Goal: Book appointment/travel/reservation

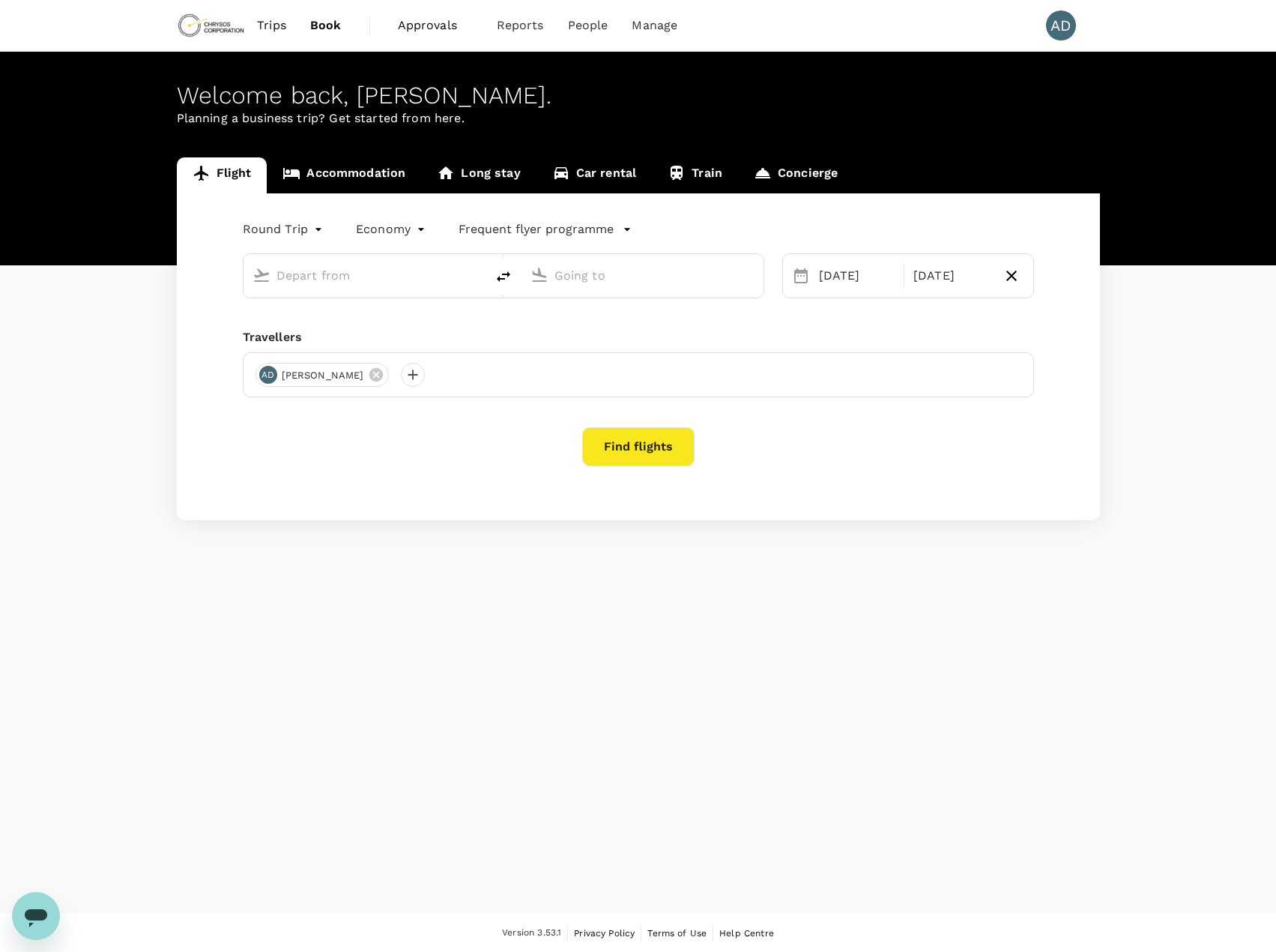
type input "Vancouver Intl (YVR)"
type input "Adelaide, Australia (any)"
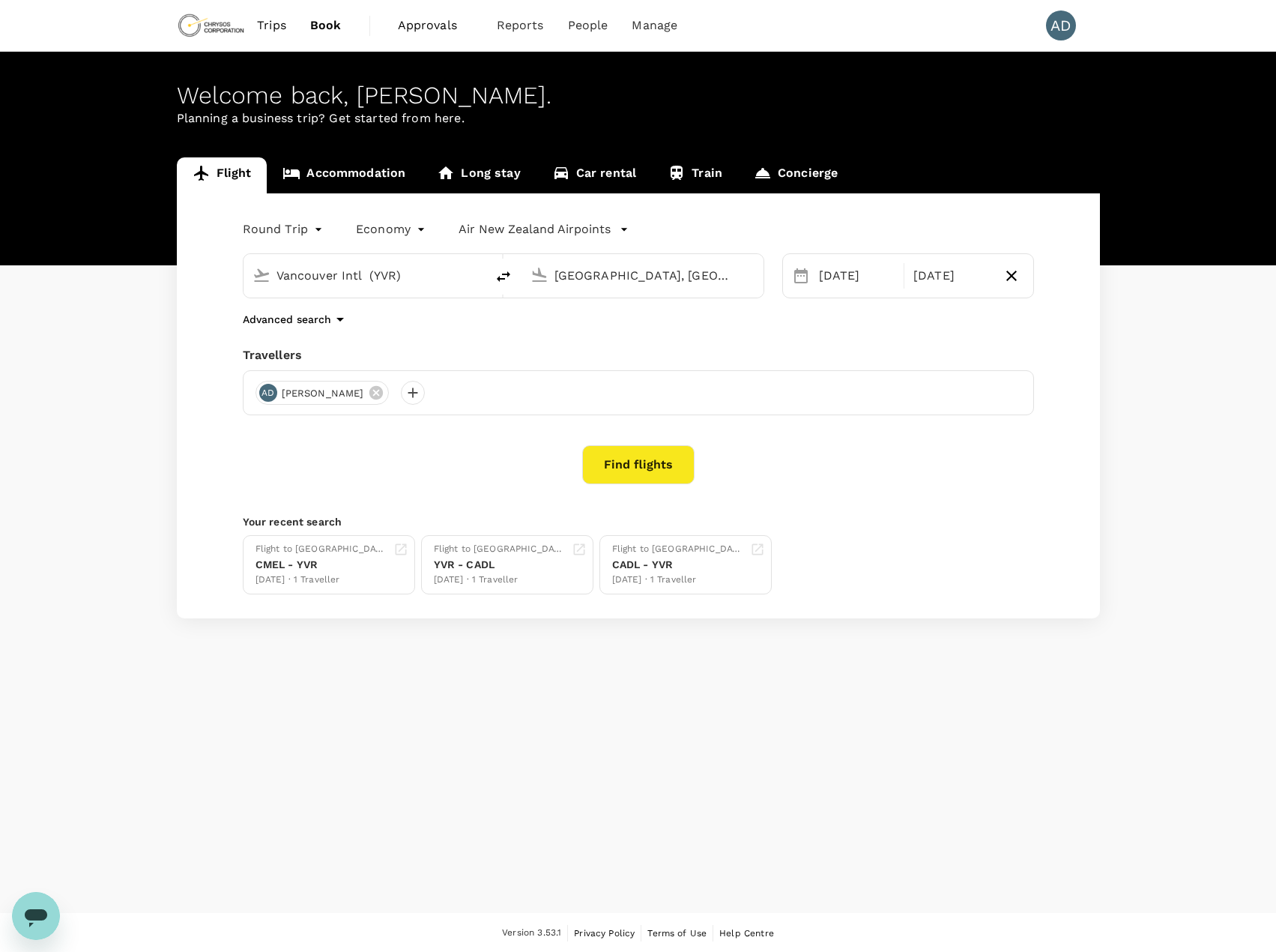
click at [359, 176] on link "Accommodation" at bounding box center [344, 176] width 155 height 36
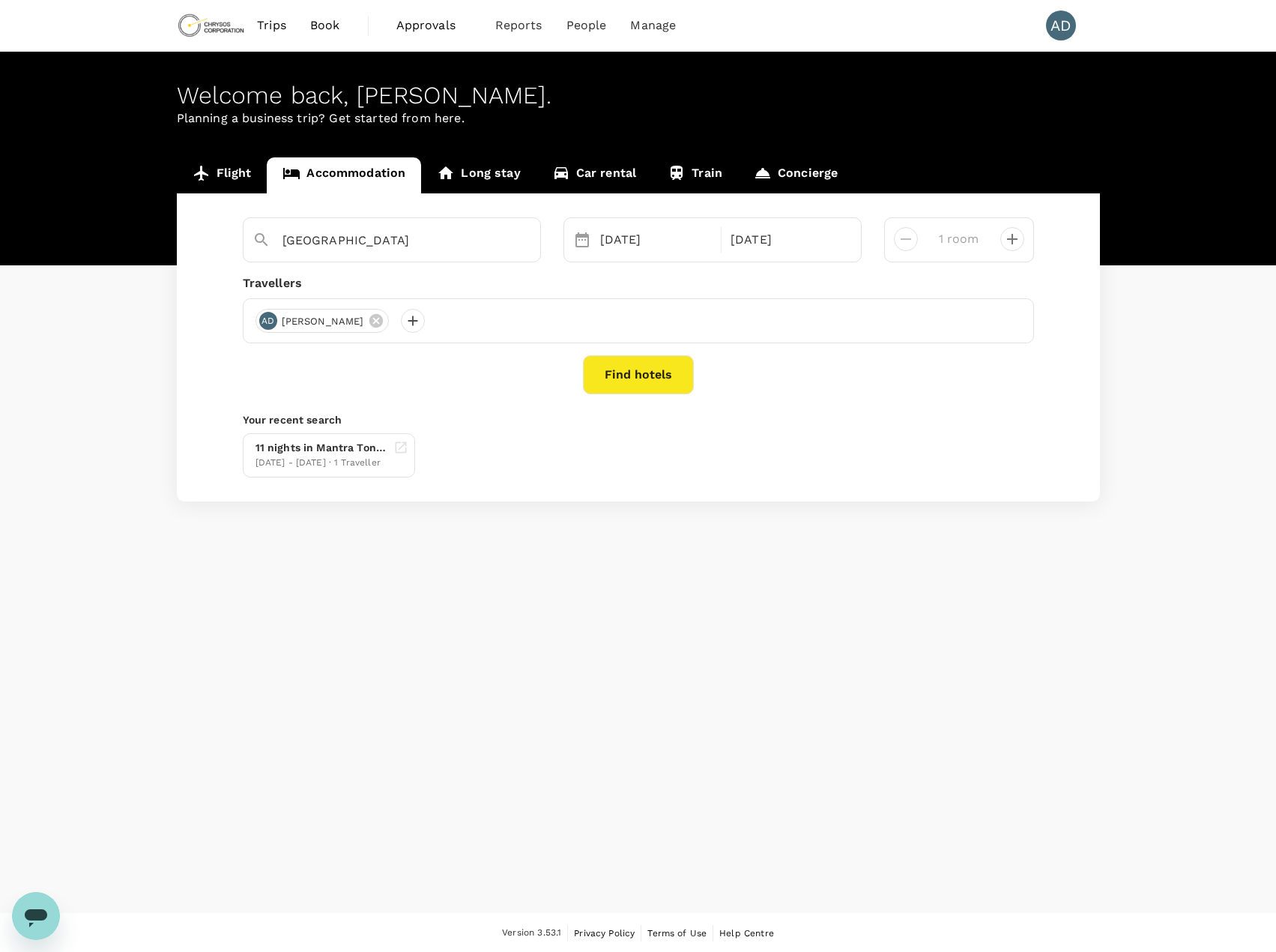
click at [624, 374] on button "Find hotels" at bounding box center [638, 374] width 111 height 39
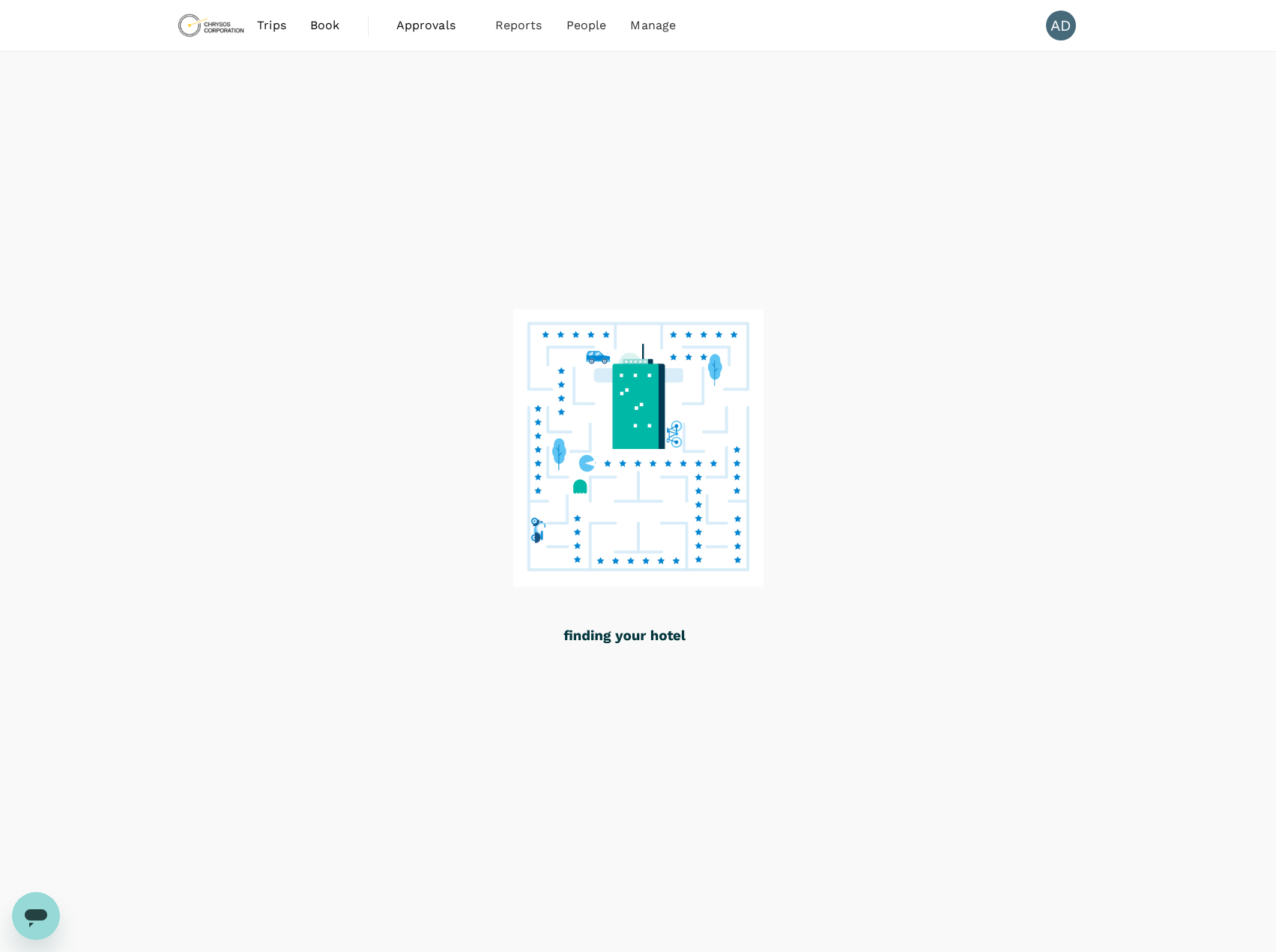
drag, startPoint x: 82, startPoint y: 75, endPoint x: 52, endPoint y: 84, distance: 31.3
click at [52, 84] on div at bounding box center [638, 502] width 1276 height 901
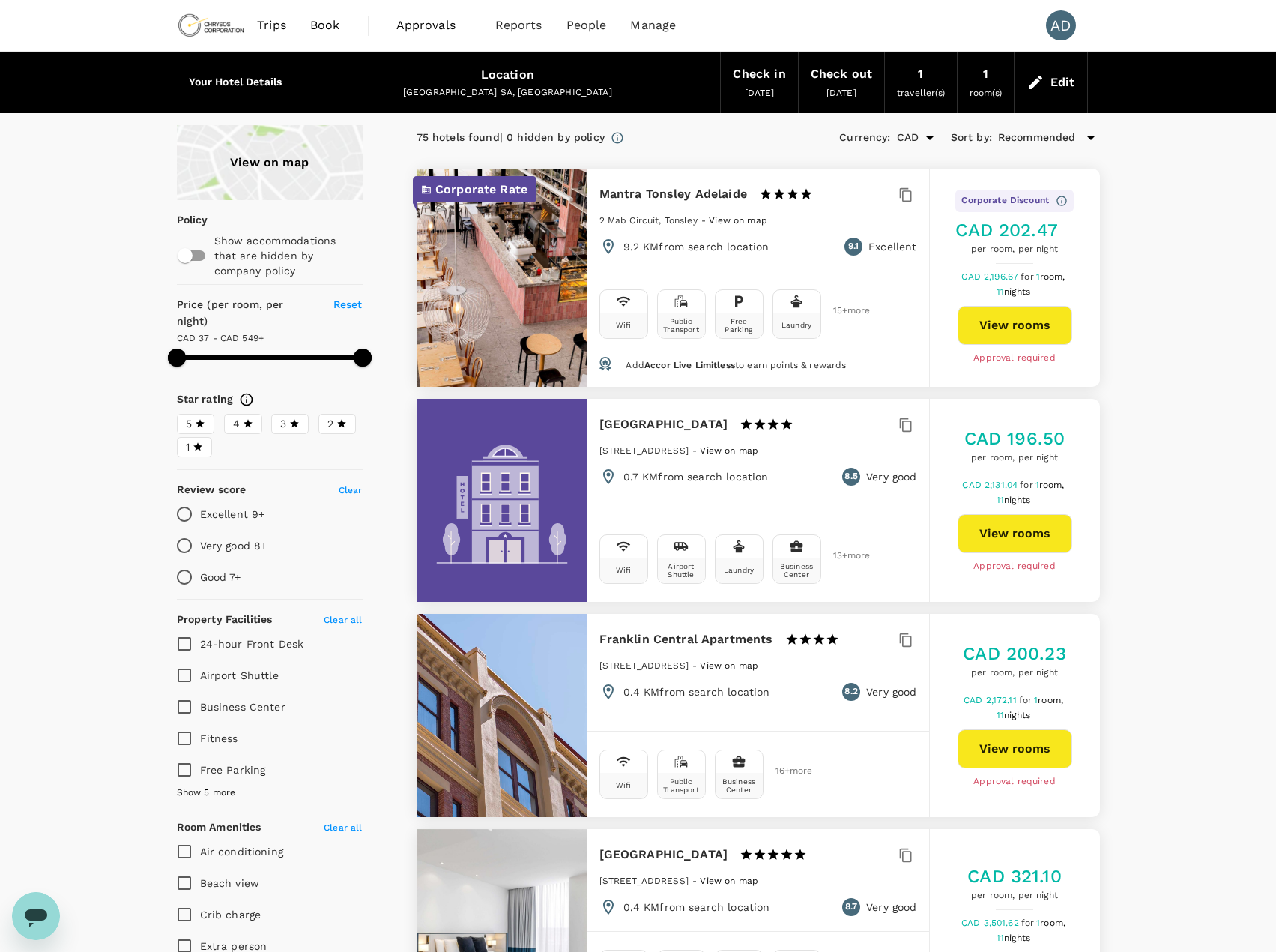
type input "594.08"
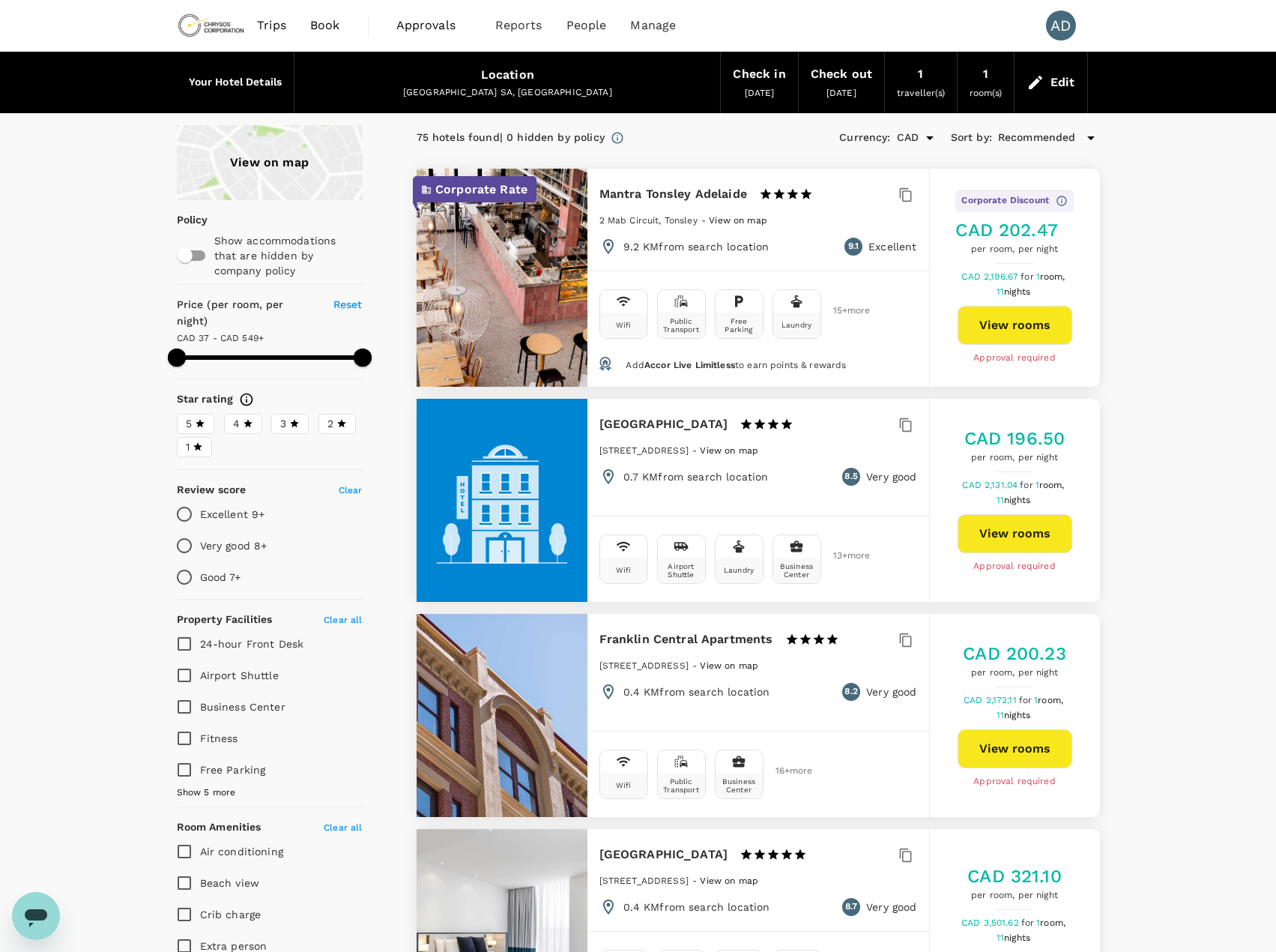
click at [182, 723] on input "Fitness" at bounding box center [185, 738] width 32 height 32
checkbox input "true"
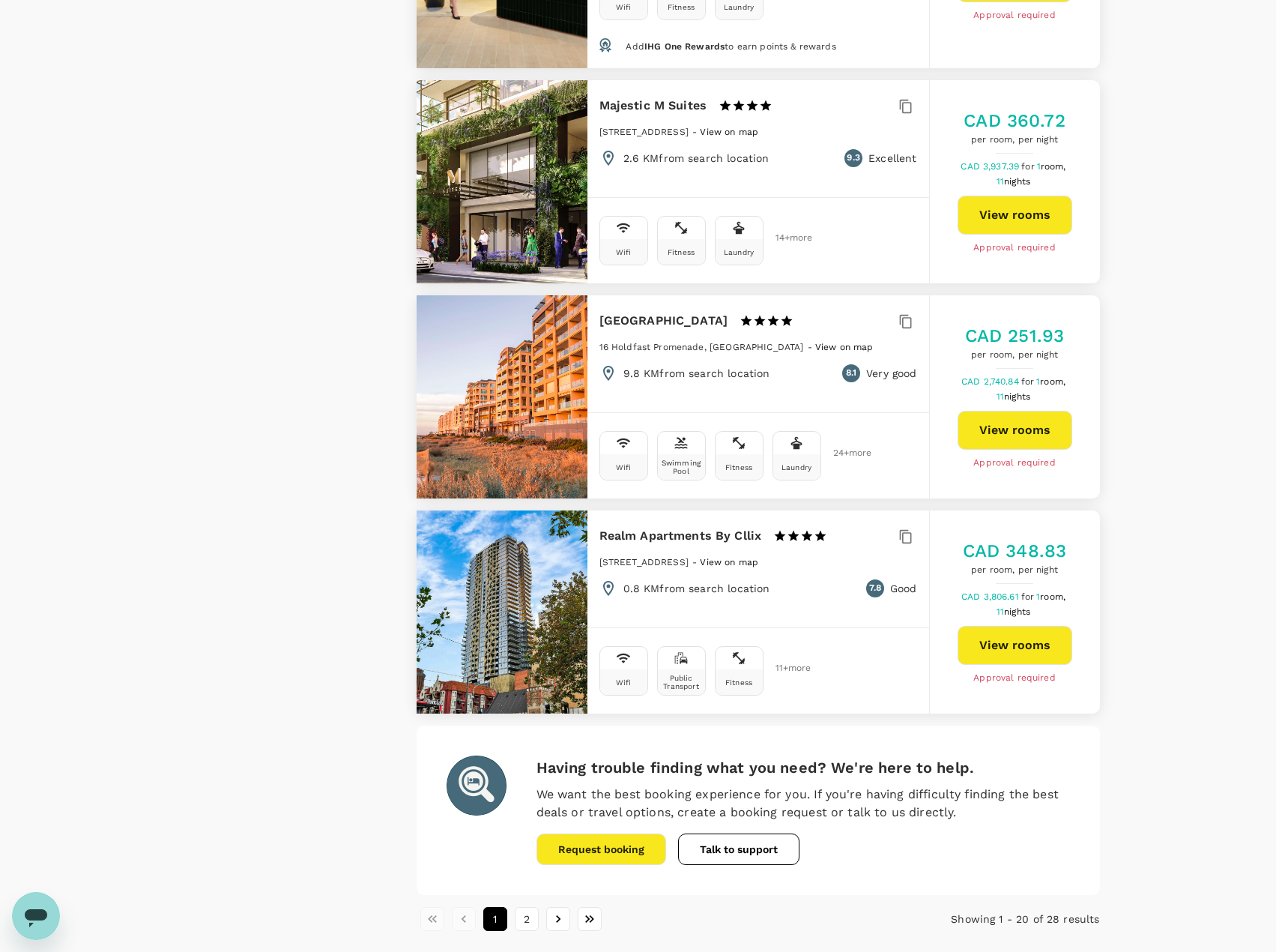
scroll to position [3954, 0]
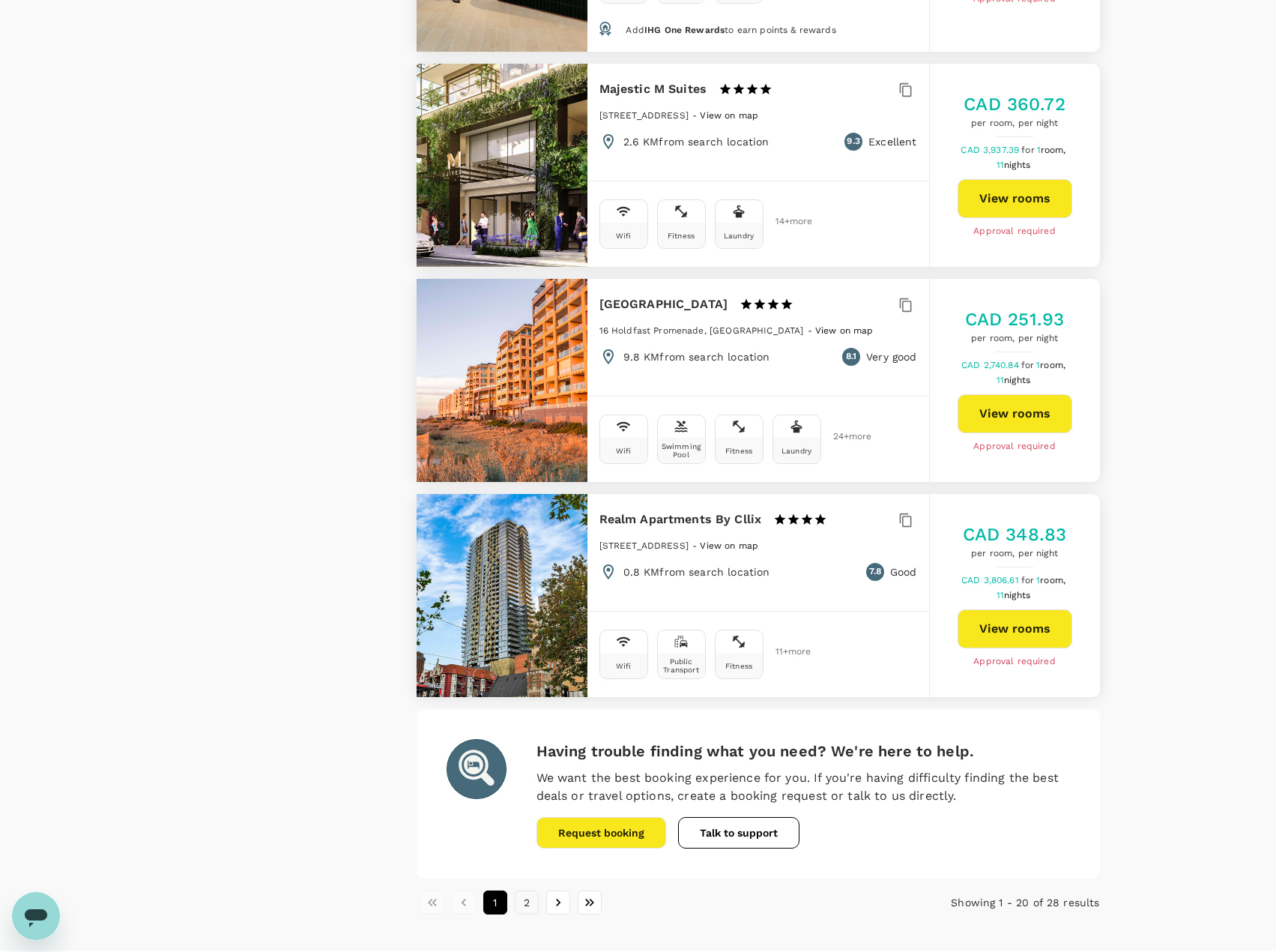
click at [526, 890] on button "2" at bounding box center [527, 902] width 24 height 24
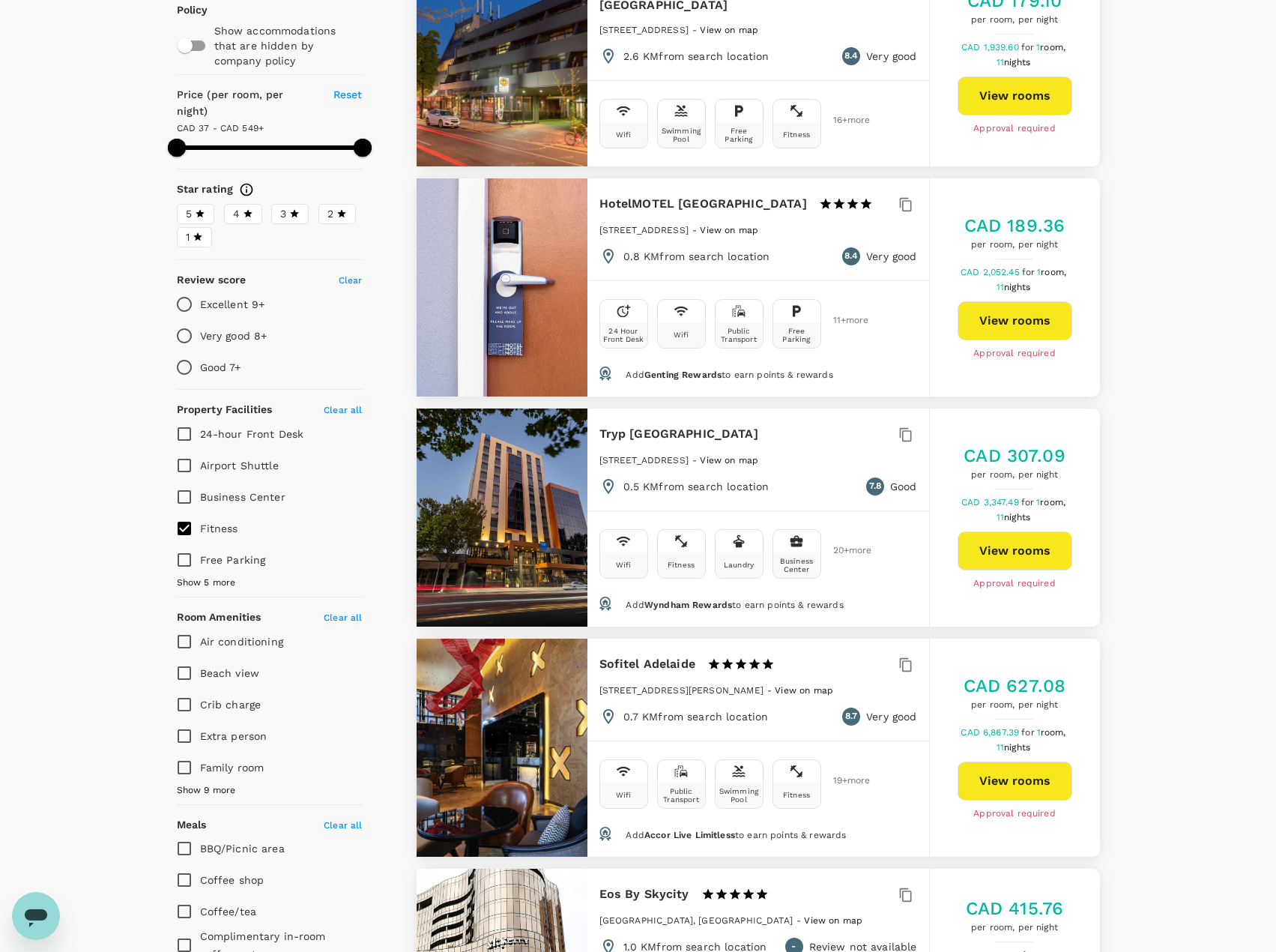
scroll to position [209, 0]
click at [1006, 312] on button "View rooms" at bounding box center [1014, 321] width 114 height 39
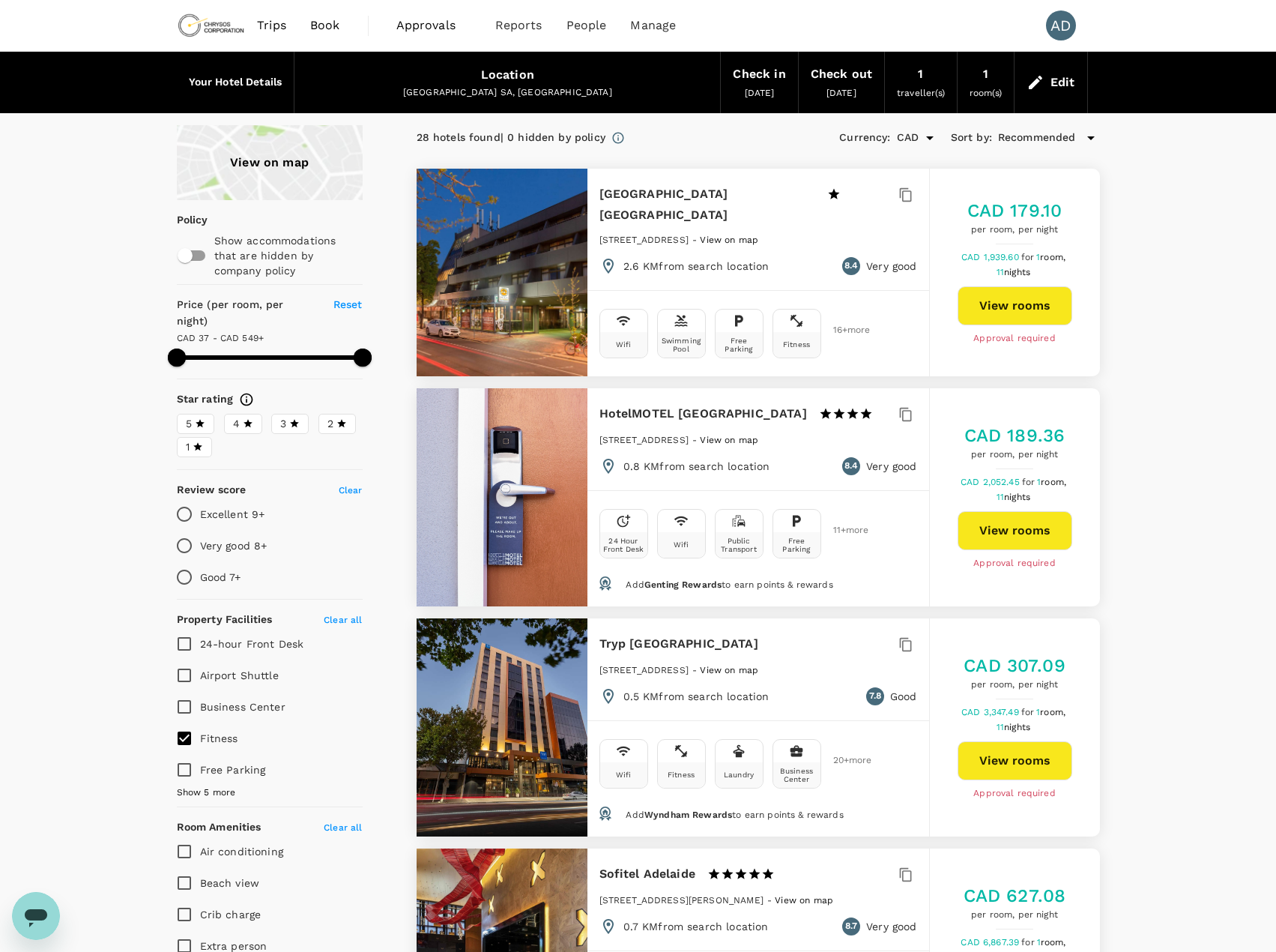
click at [752, 439] on span "View on map" at bounding box center [729, 439] width 58 height 10
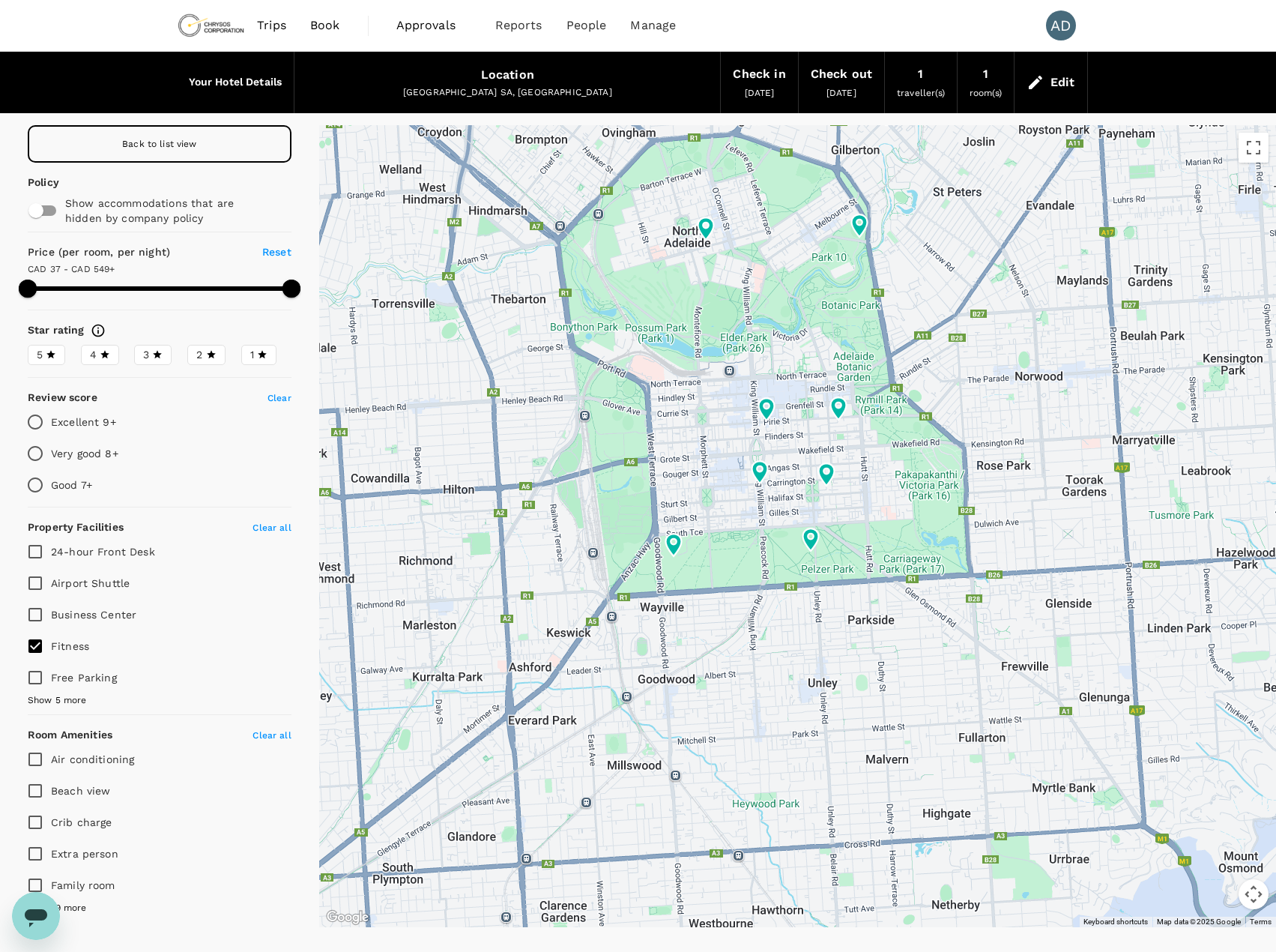
type input "594.08"
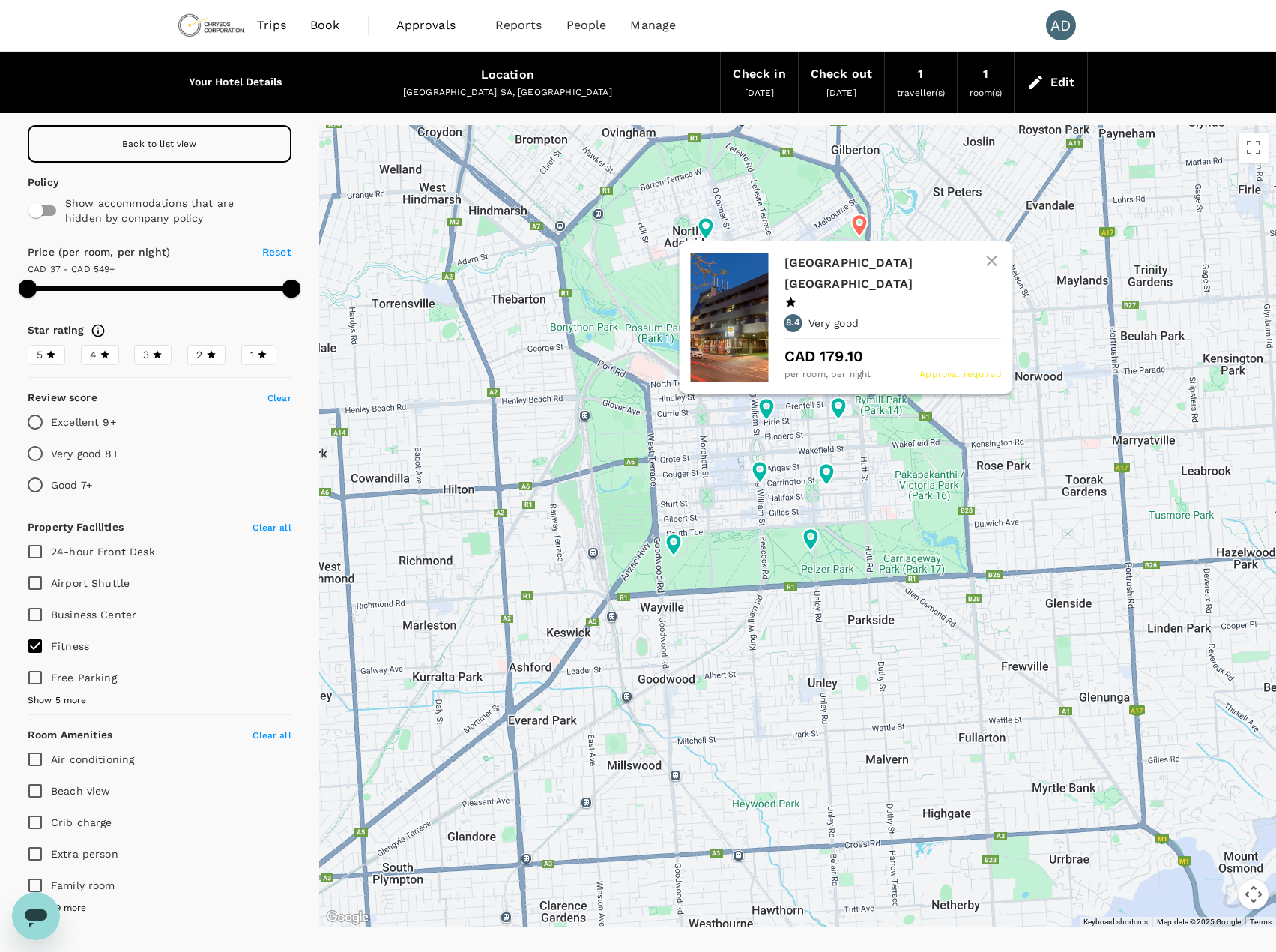
click at [862, 224] on icon at bounding box center [860, 226] width 16 height 23
click at [831, 264] on h6 "[GEOGRAPHIC_DATA] [GEOGRAPHIC_DATA]" at bounding box center [887, 273] width 205 height 42
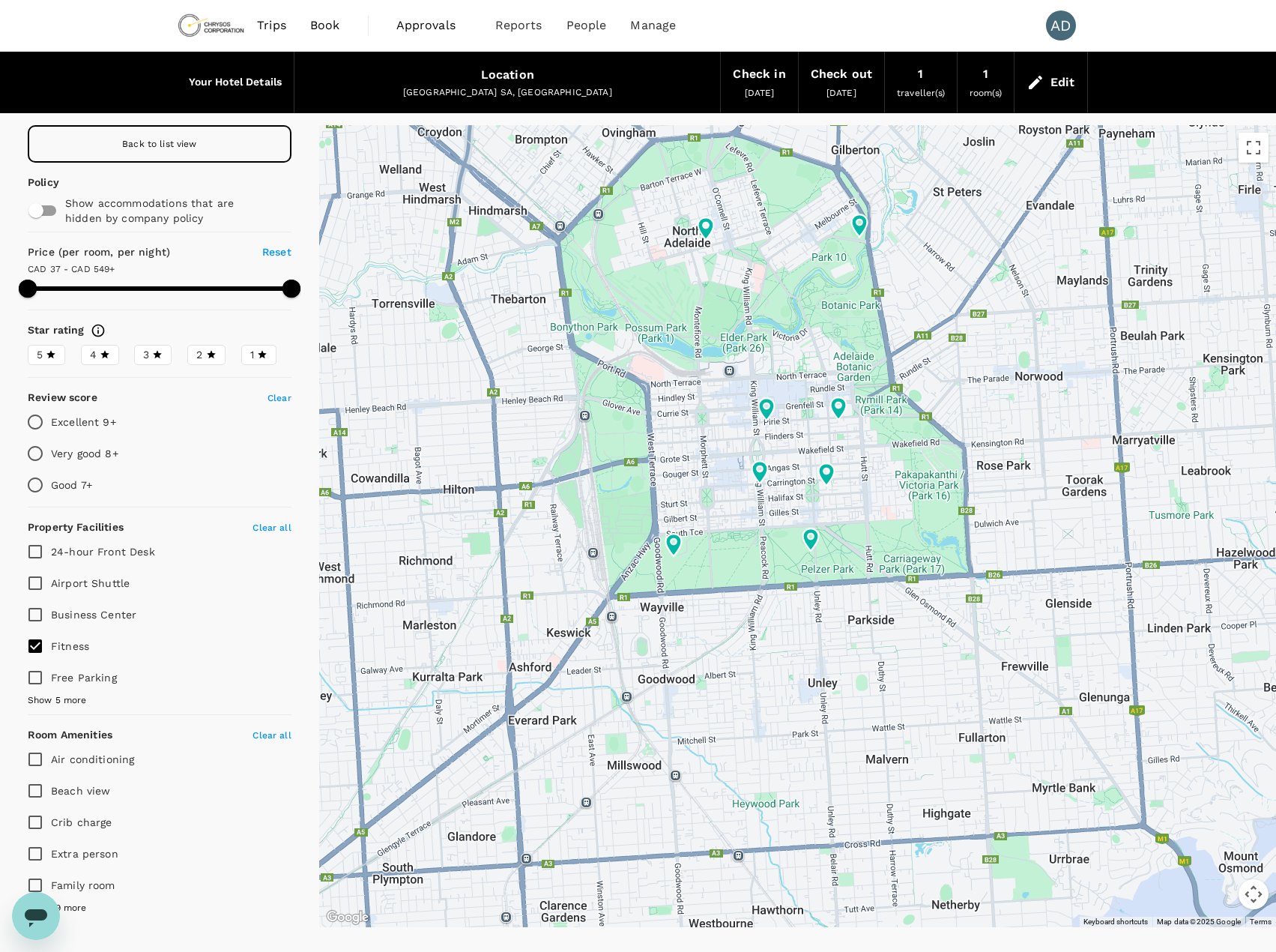
click at [314, 24] on span "Book" at bounding box center [325, 25] width 30 height 18
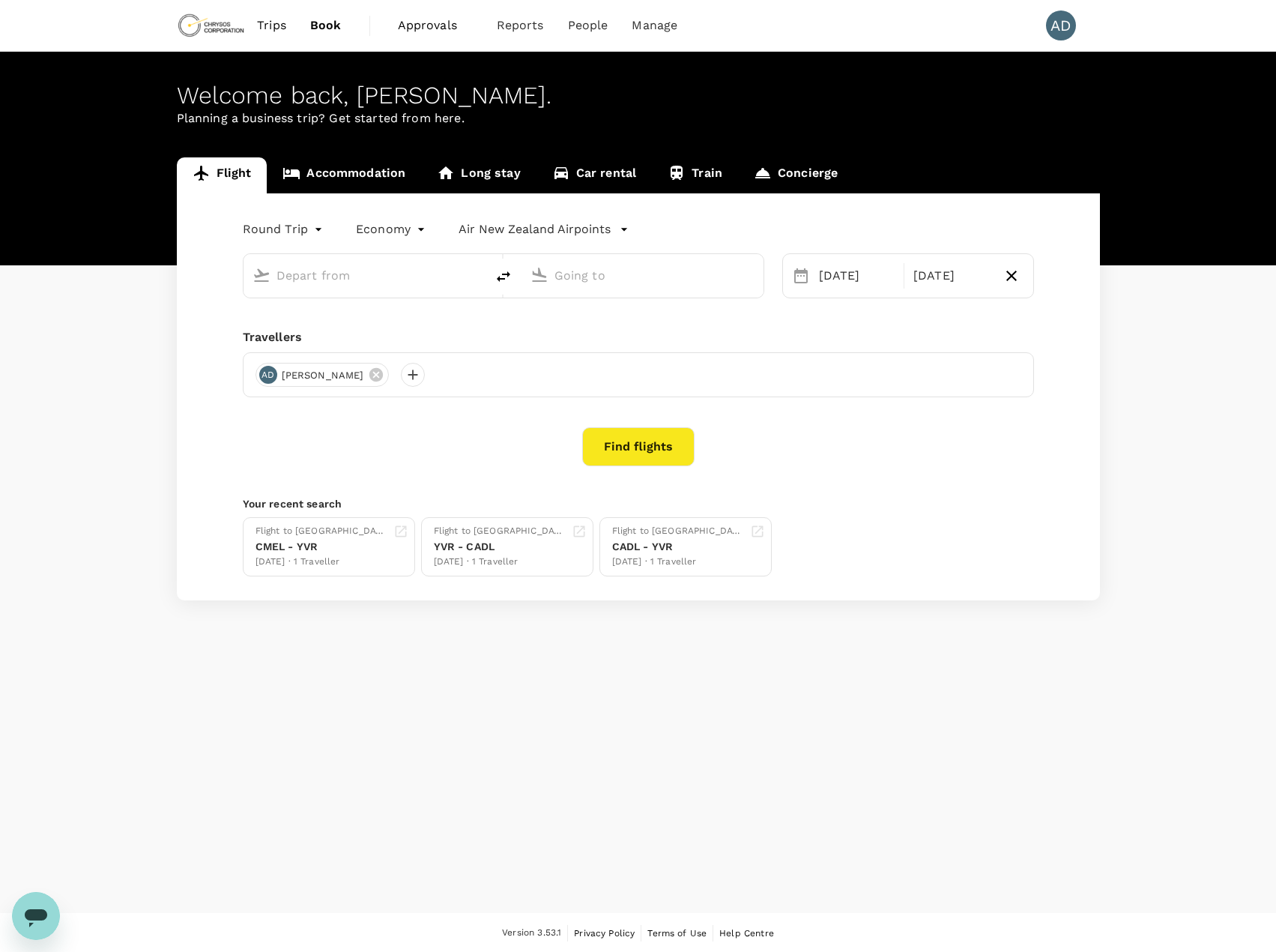
type input "Vancouver Intl (YVR)"
type input "Adelaide, Australia (any)"
type input "Vancouver Intl (YVR)"
type input "Adelaide, Australia (any)"
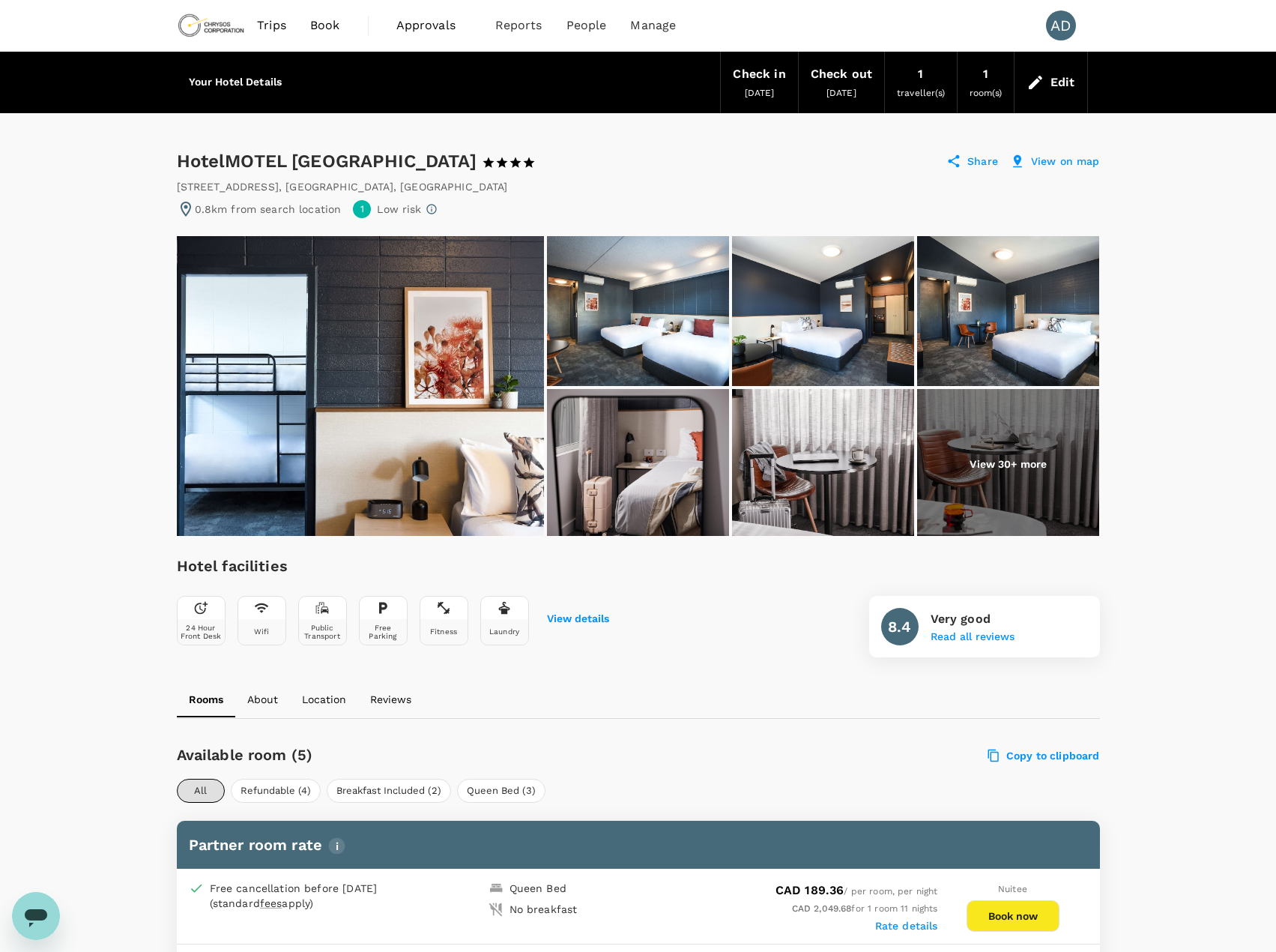
click at [1005, 452] on img at bounding box center [1008, 464] width 182 height 150
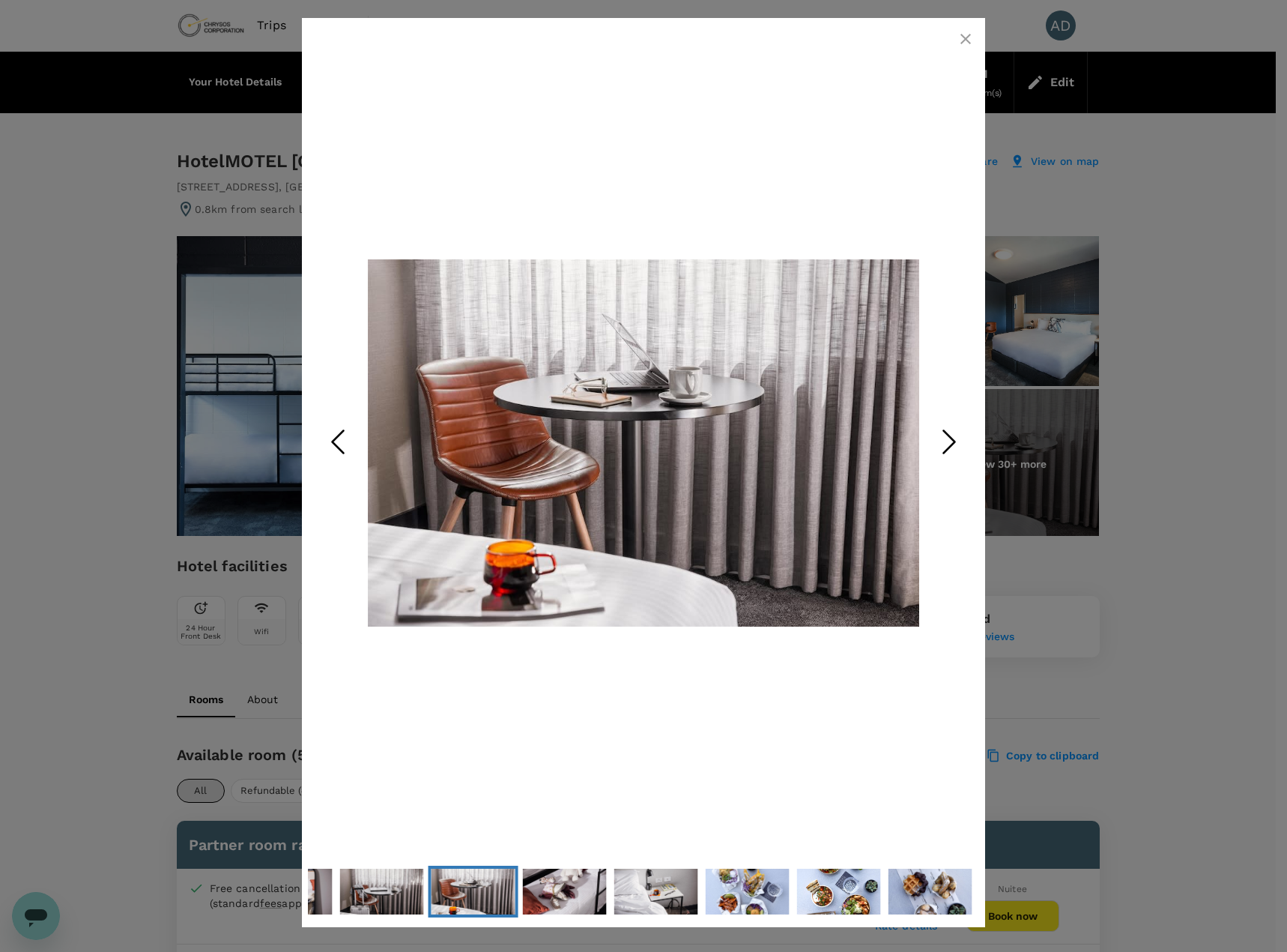
click at [955, 440] on polyline "Next Slide" at bounding box center [949, 442] width 11 height 23
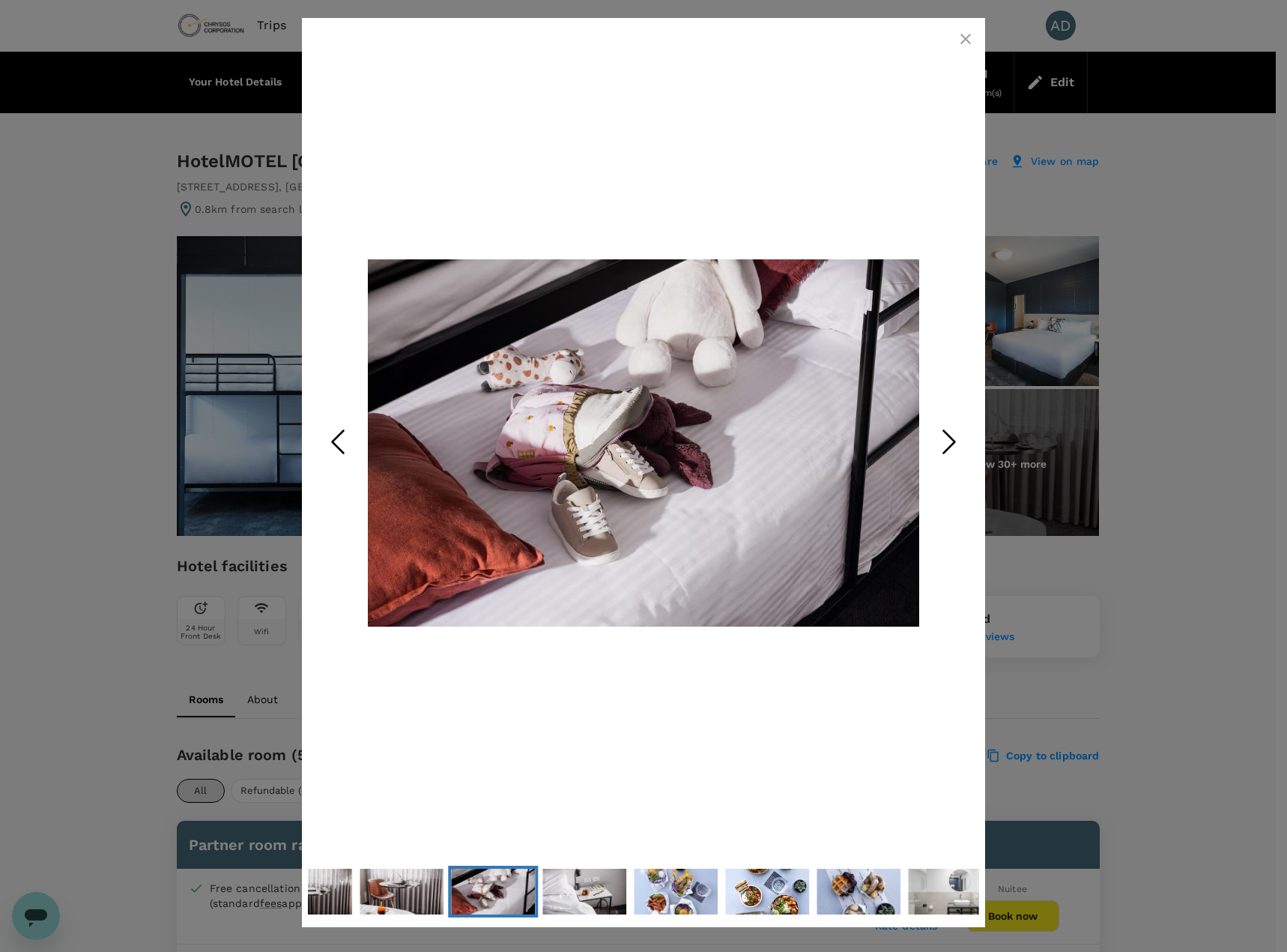
click at [955, 440] on polyline "Next Slide" at bounding box center [949, 442] width 11 height 23
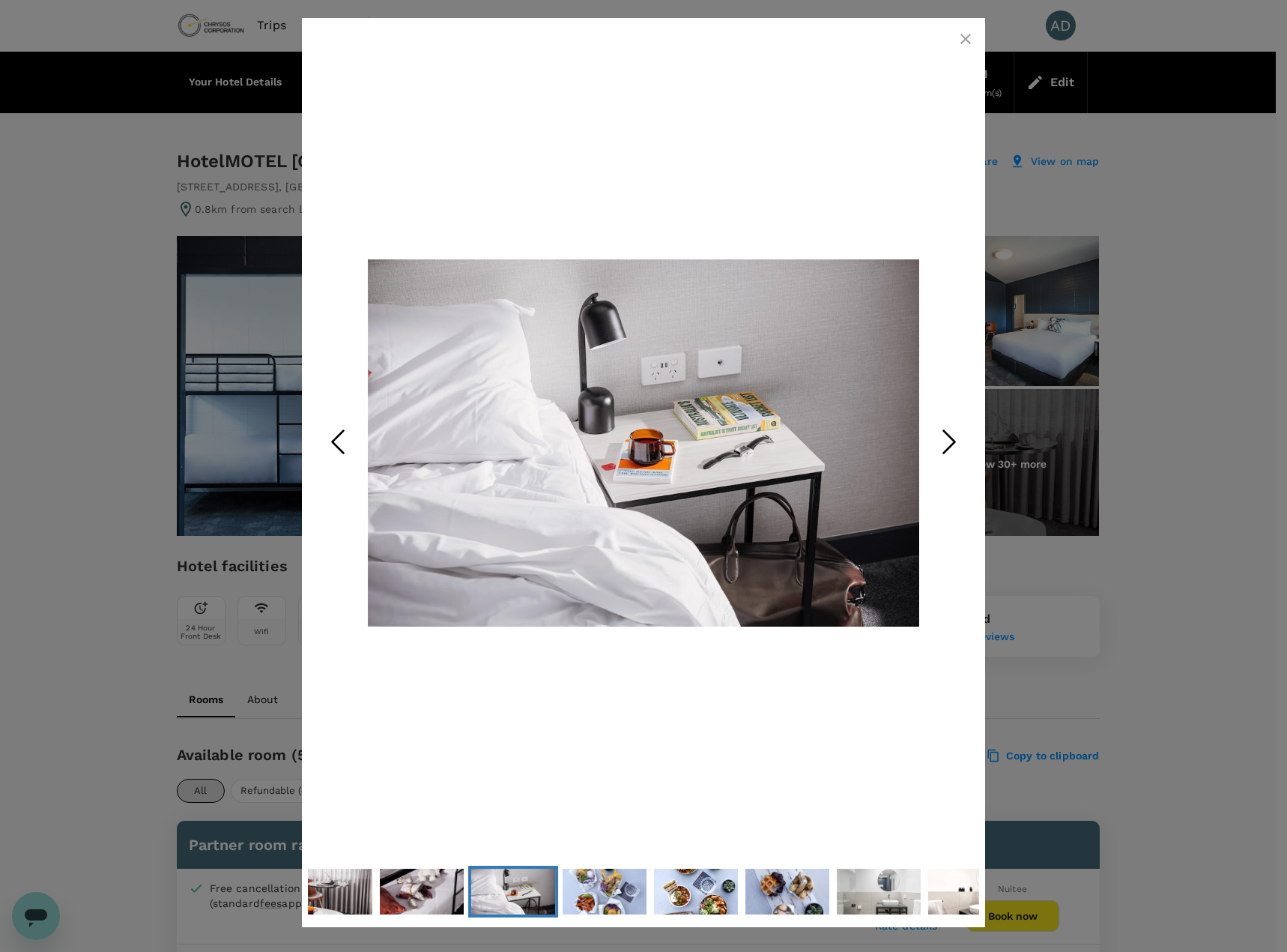
click at [955, 440] on polyline "Next Slide" at bounding box center [949, 442] width 11 height 23
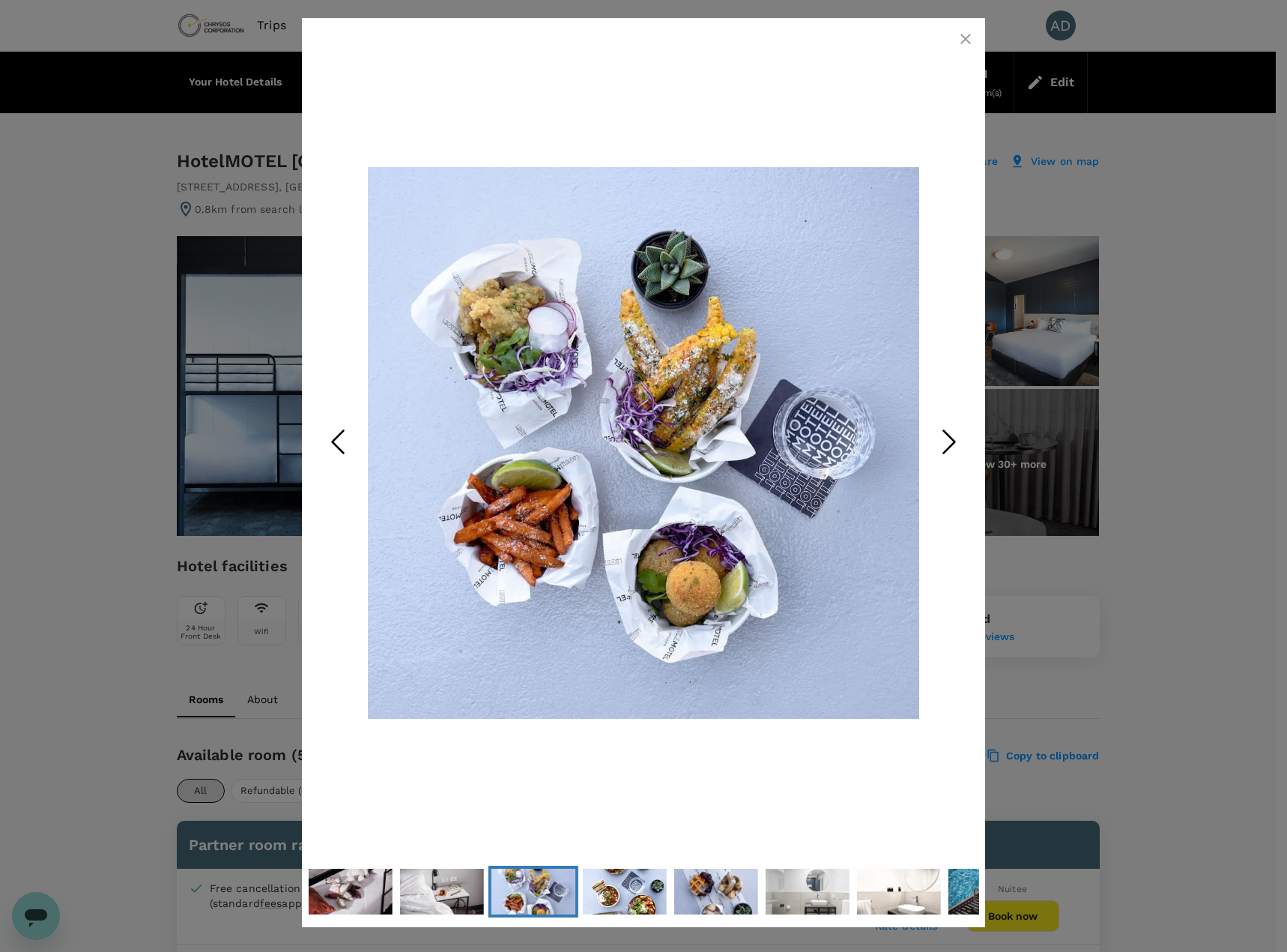
click at [955, 440] on polyline "Next Slide" at bounding box center [949, 442] width 11 height 23
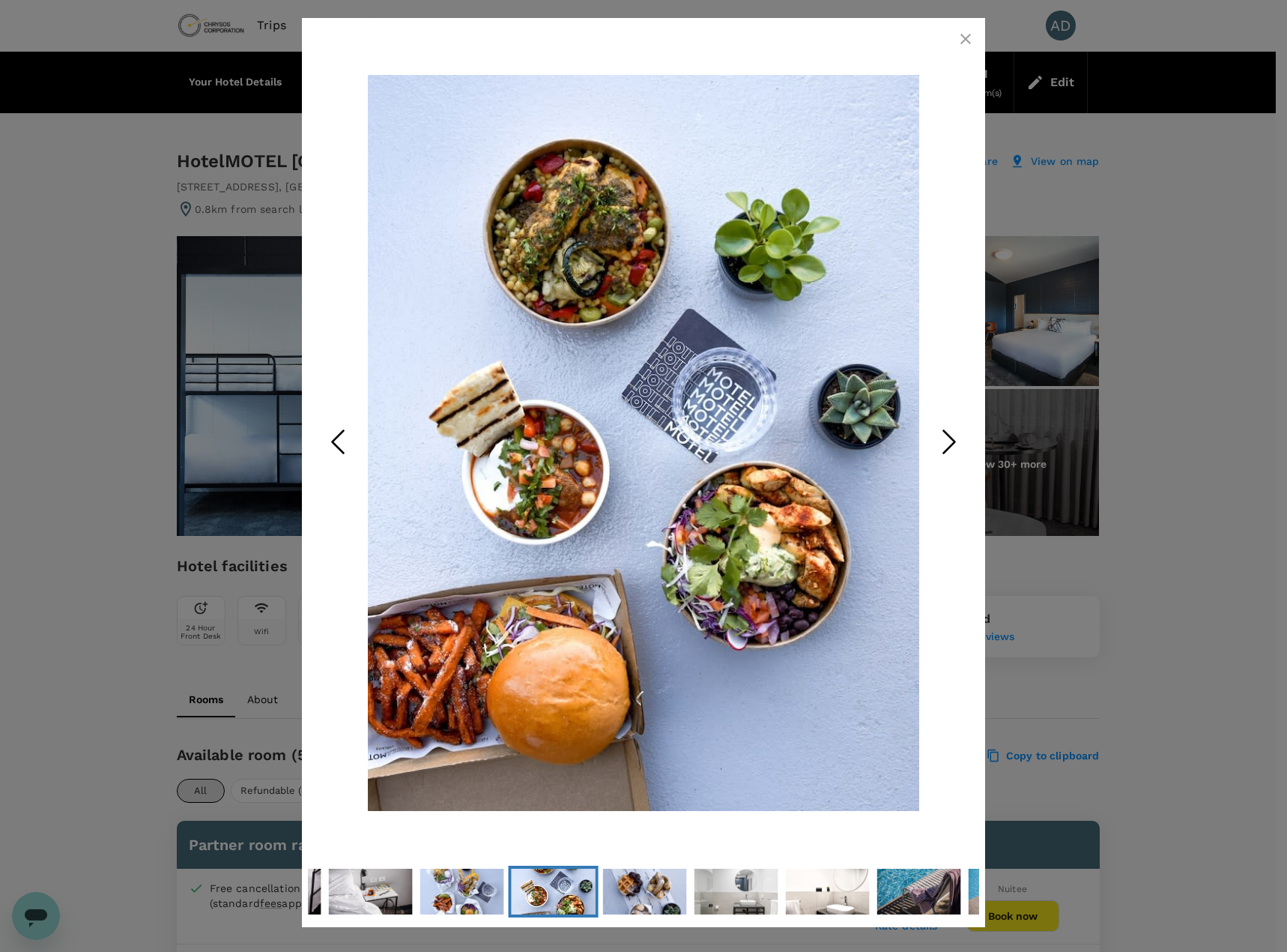
click at [955, 440] on polyline "Next Slide" at bounding box center [949, 442] width 11 height 23
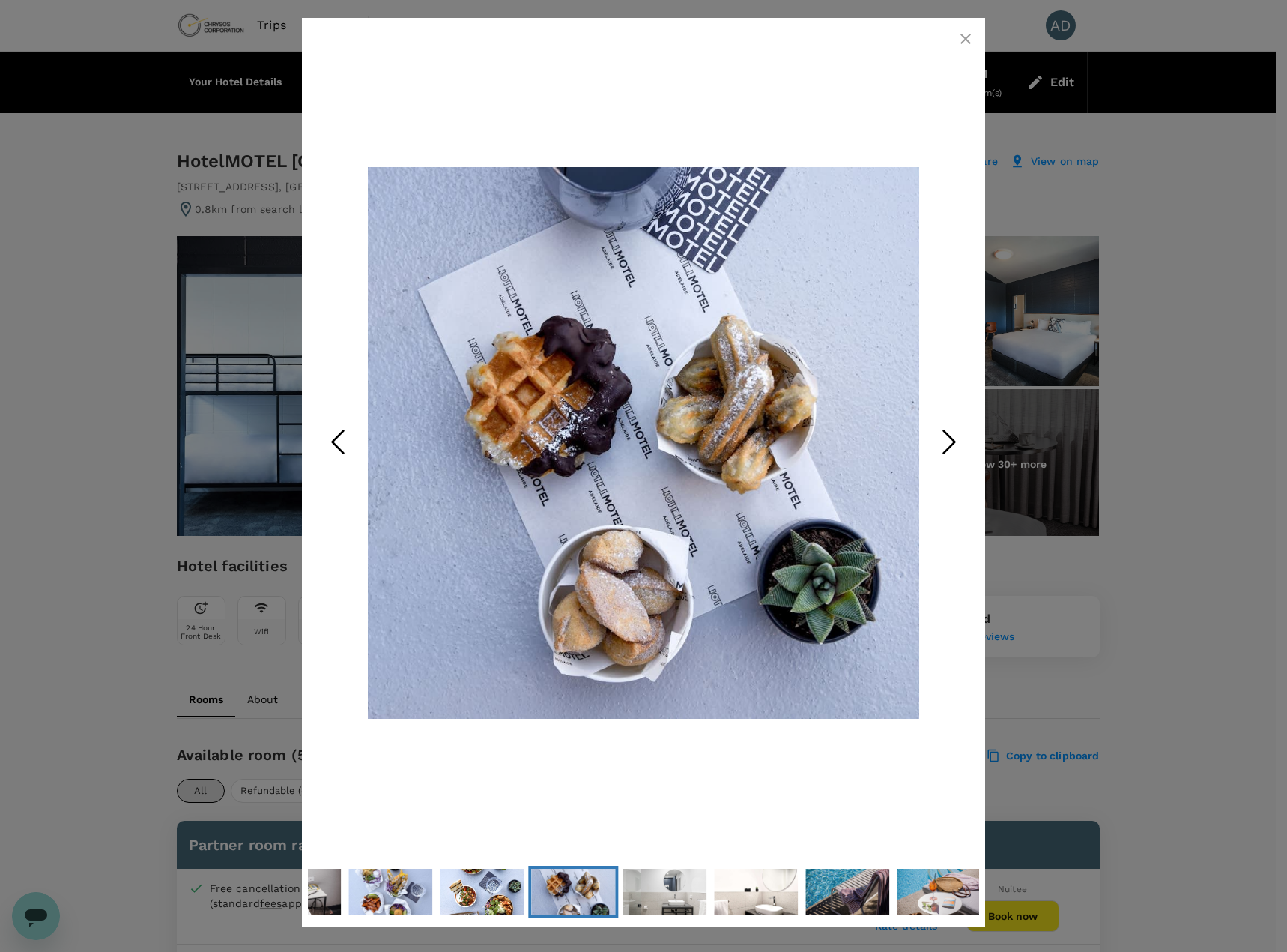
click at [955, 440] on polyline "Next Slide" at bounding box center [949, 442] width 11 height 23
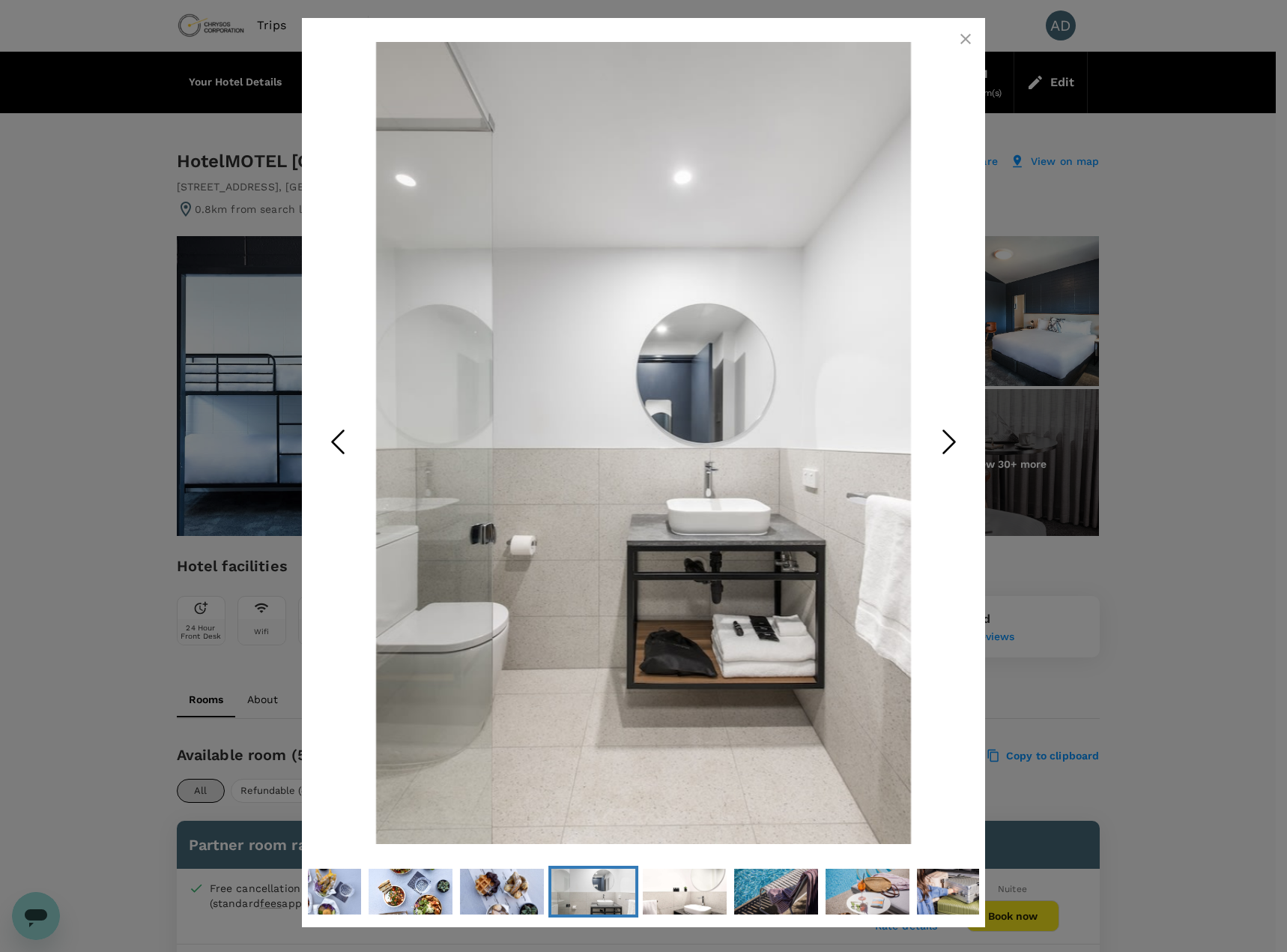
click at [955, 440] on polyline "Next Slide" at bounding box center [949, 442] width 11 height 23
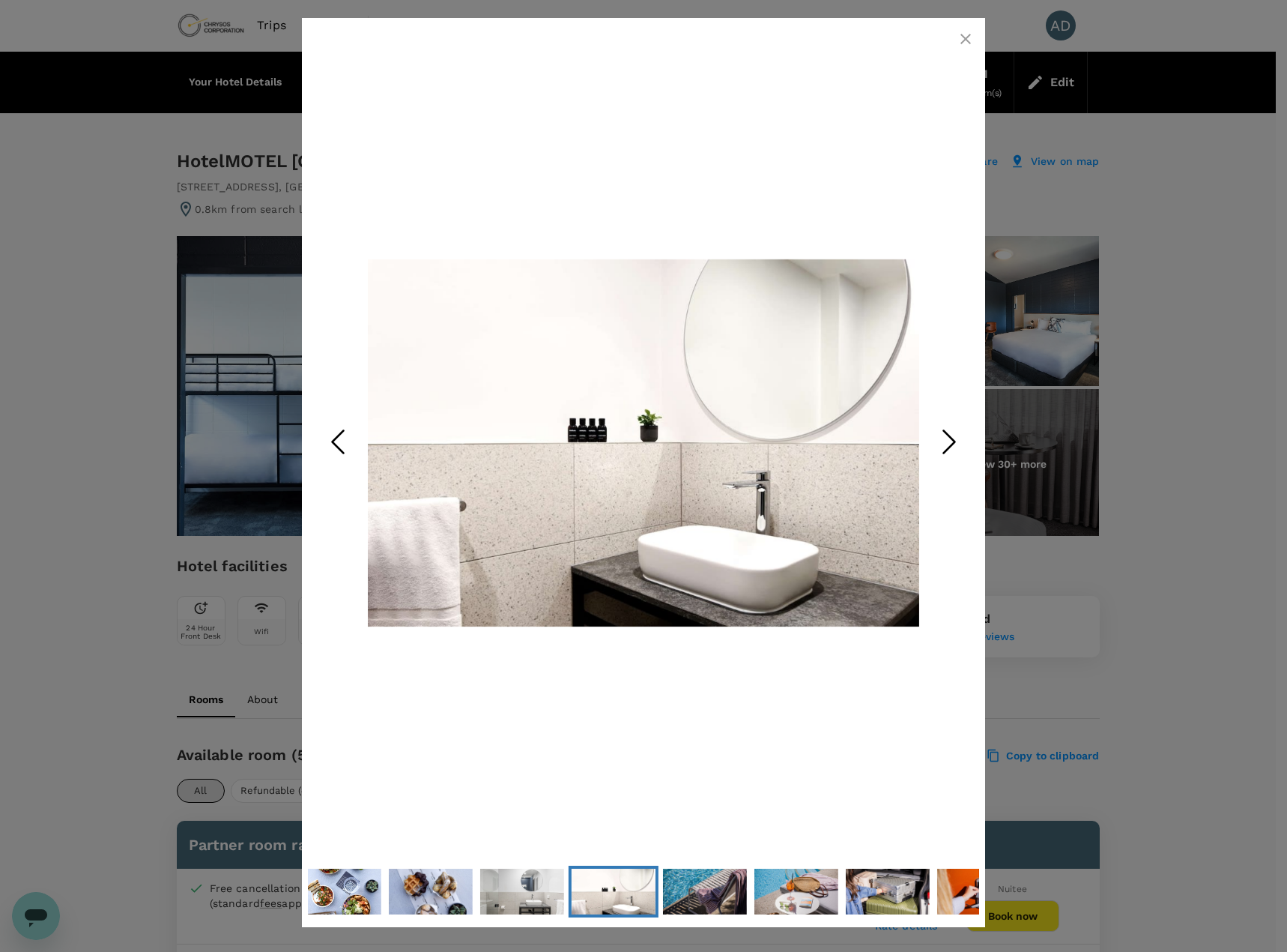
click at [955, 440] on polyline "Next Slide" at bounding box center [949, 442] width 11 height 23
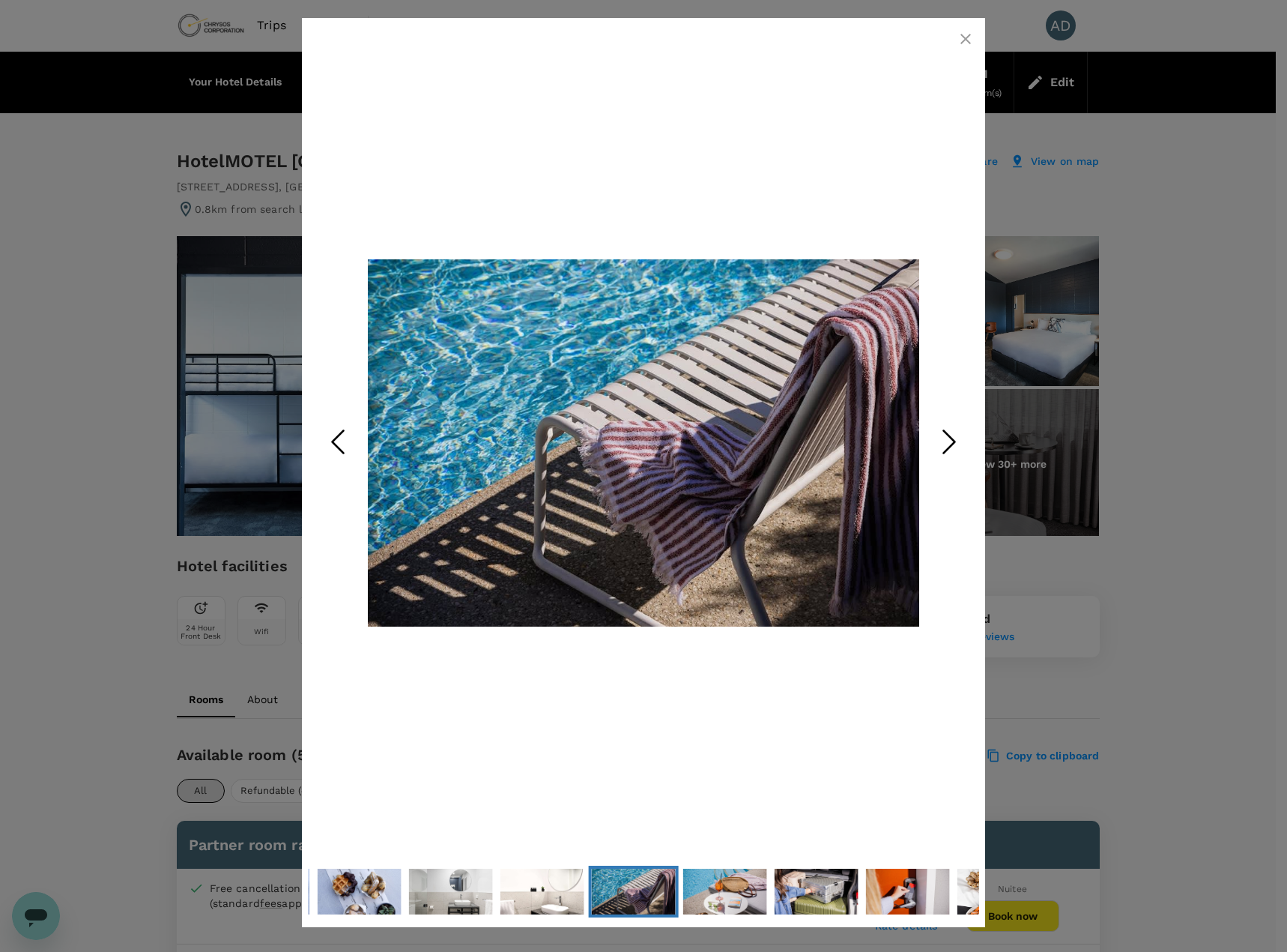
click at [955, 440] on polyline "Next Slide" at bounding box center [949, 442] width 11 height 23
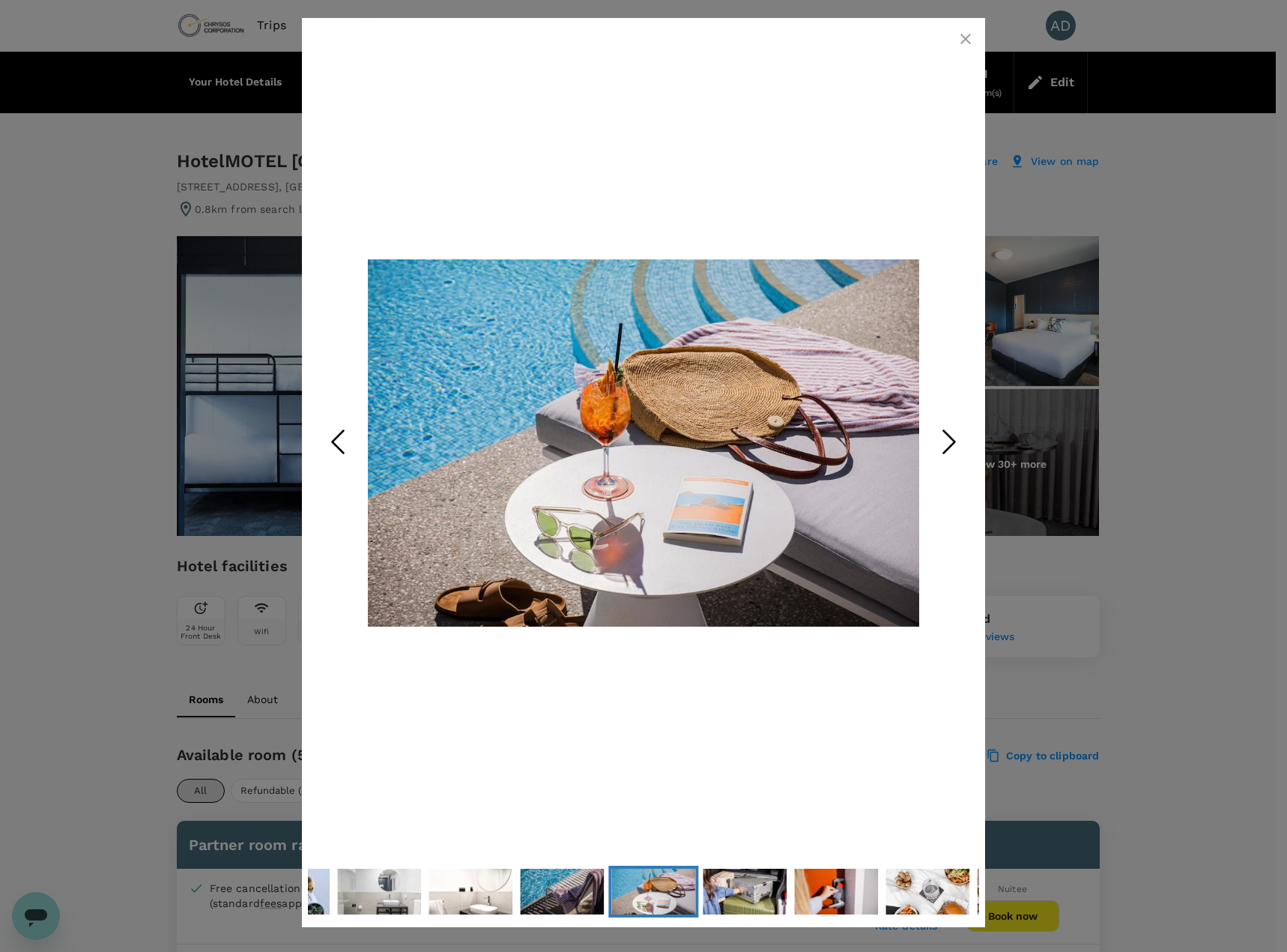
click at [955, 440] on polyline "Next Slide" at bounding box center [949, 442] width 11 height 23
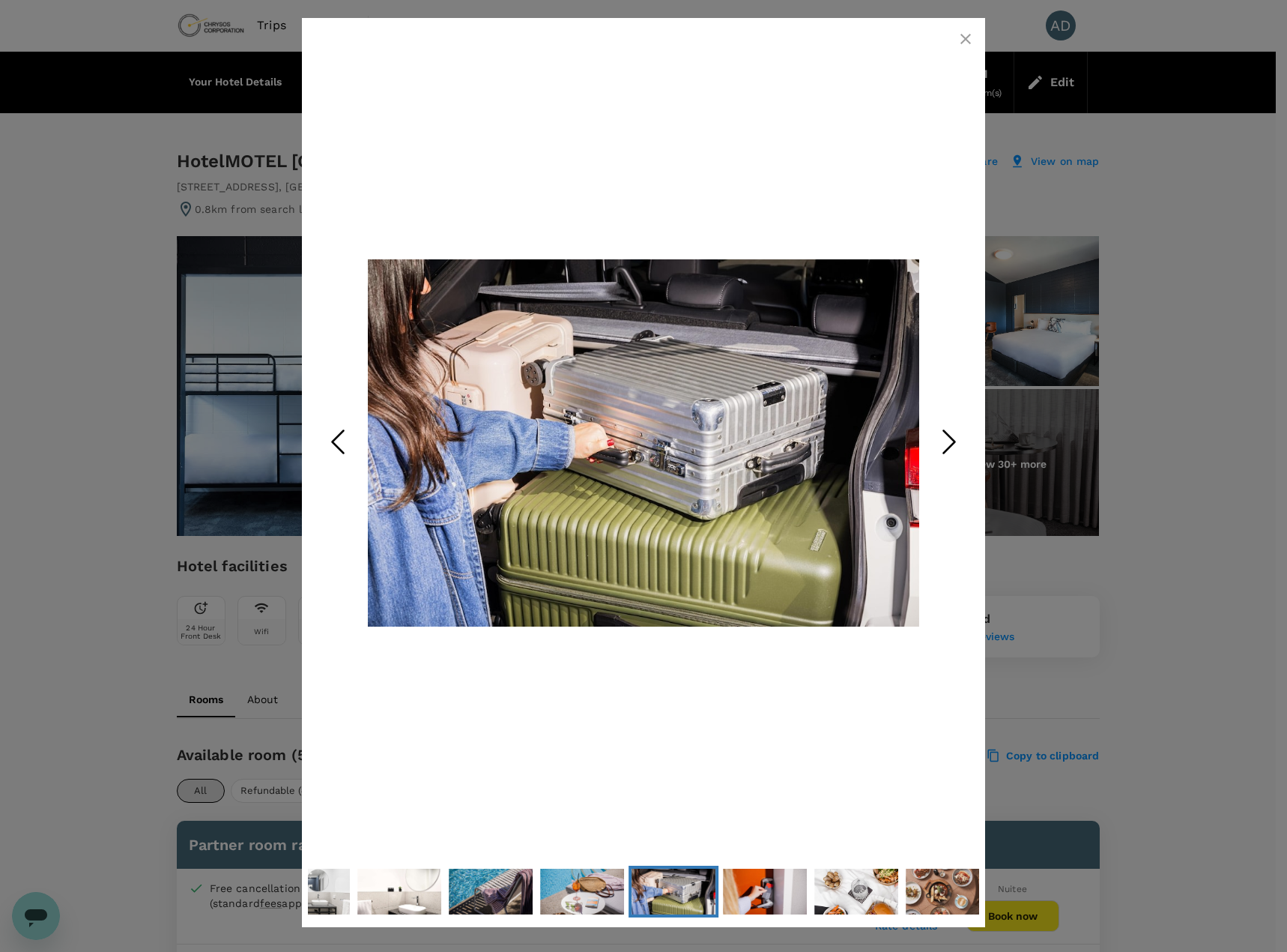
click at [955, 440] on polyline "Next Slide" at bounding box center [949, 442] width 11 height 23
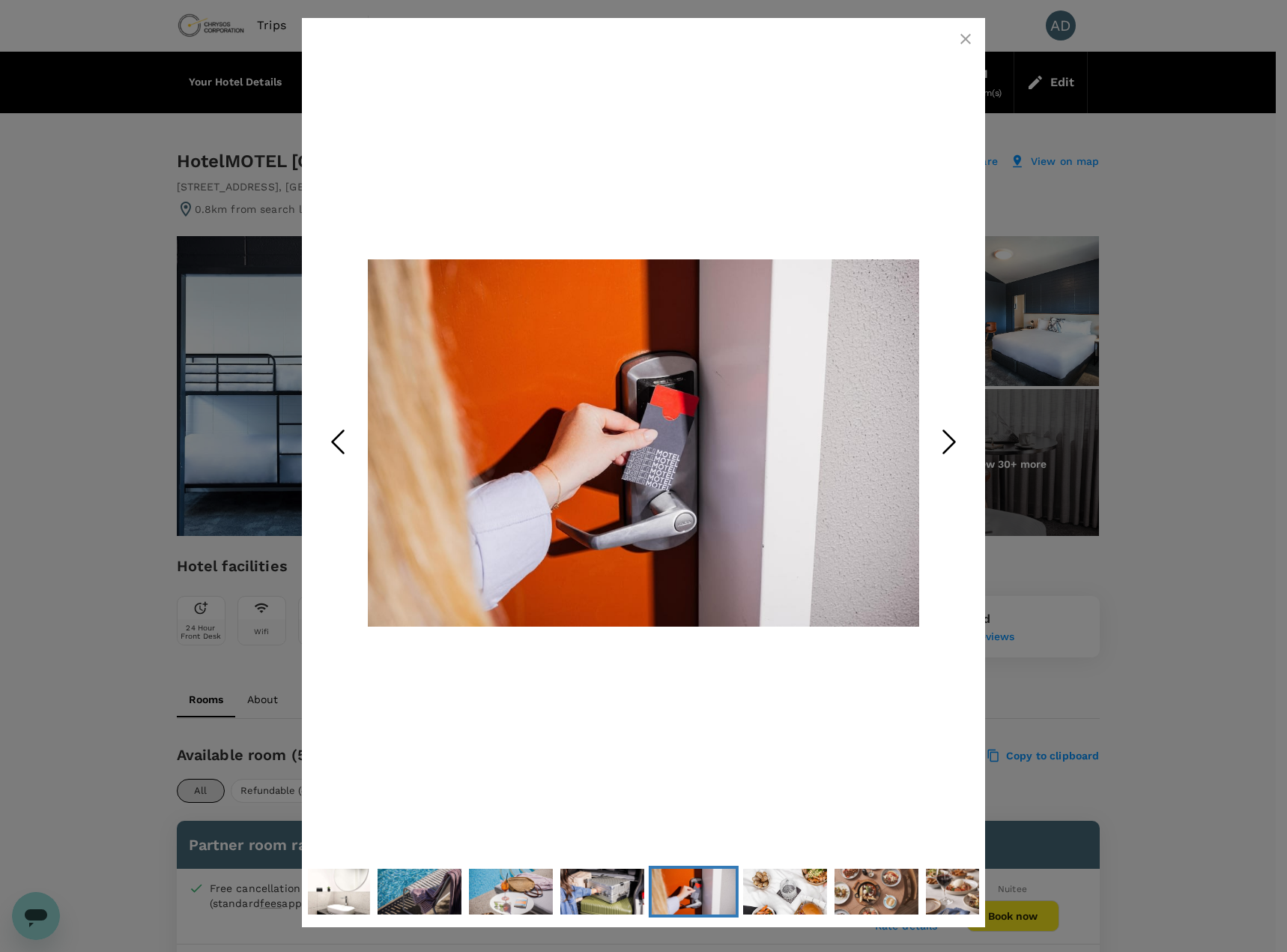
click at [955, 440] on polyline "Next Slide" at bounding box center [949, 442] width 11 height 23
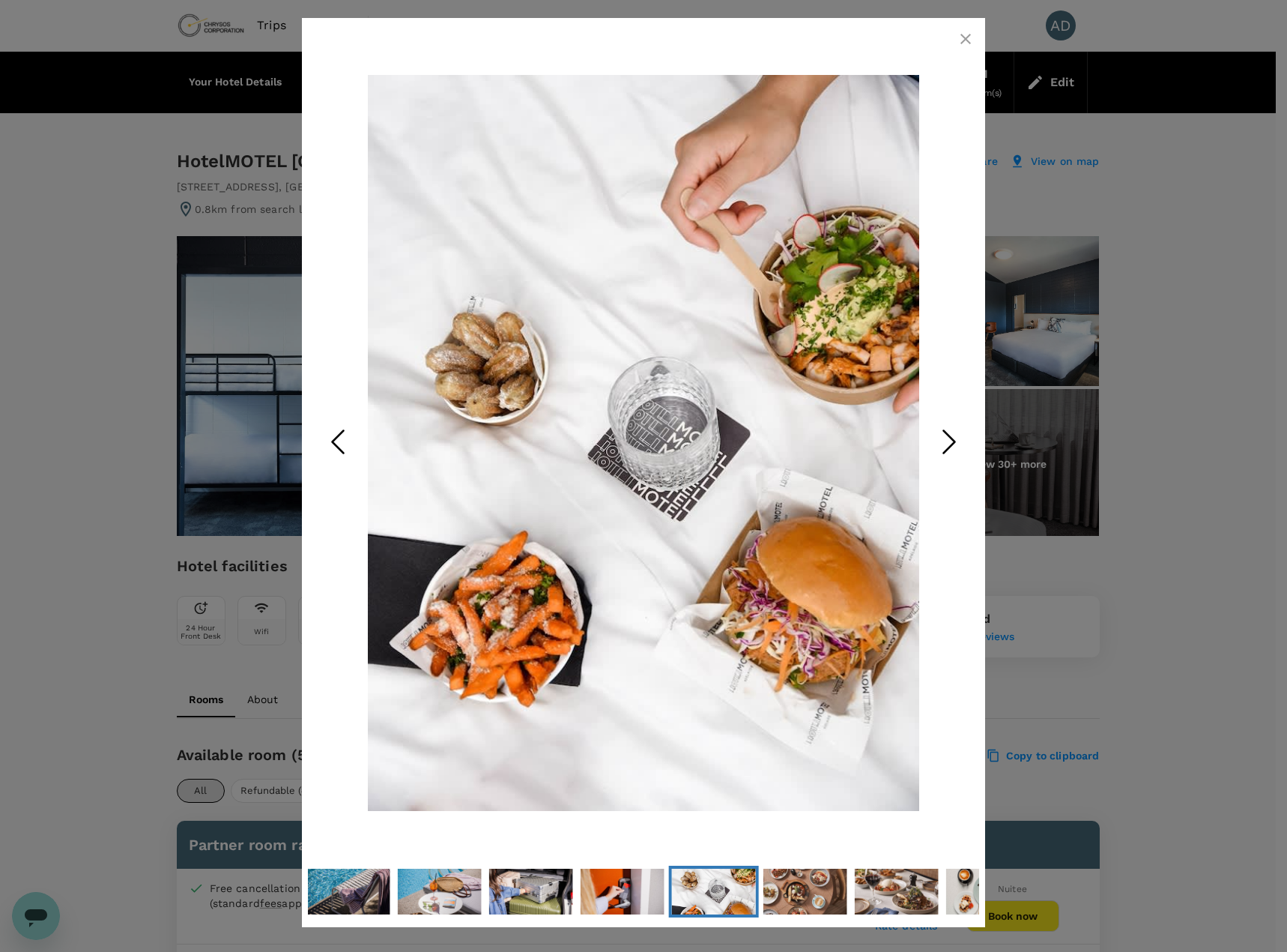
click at [955, 440] on polyline "Next Slide" at bounding box center [949, 442] width 11 height 23
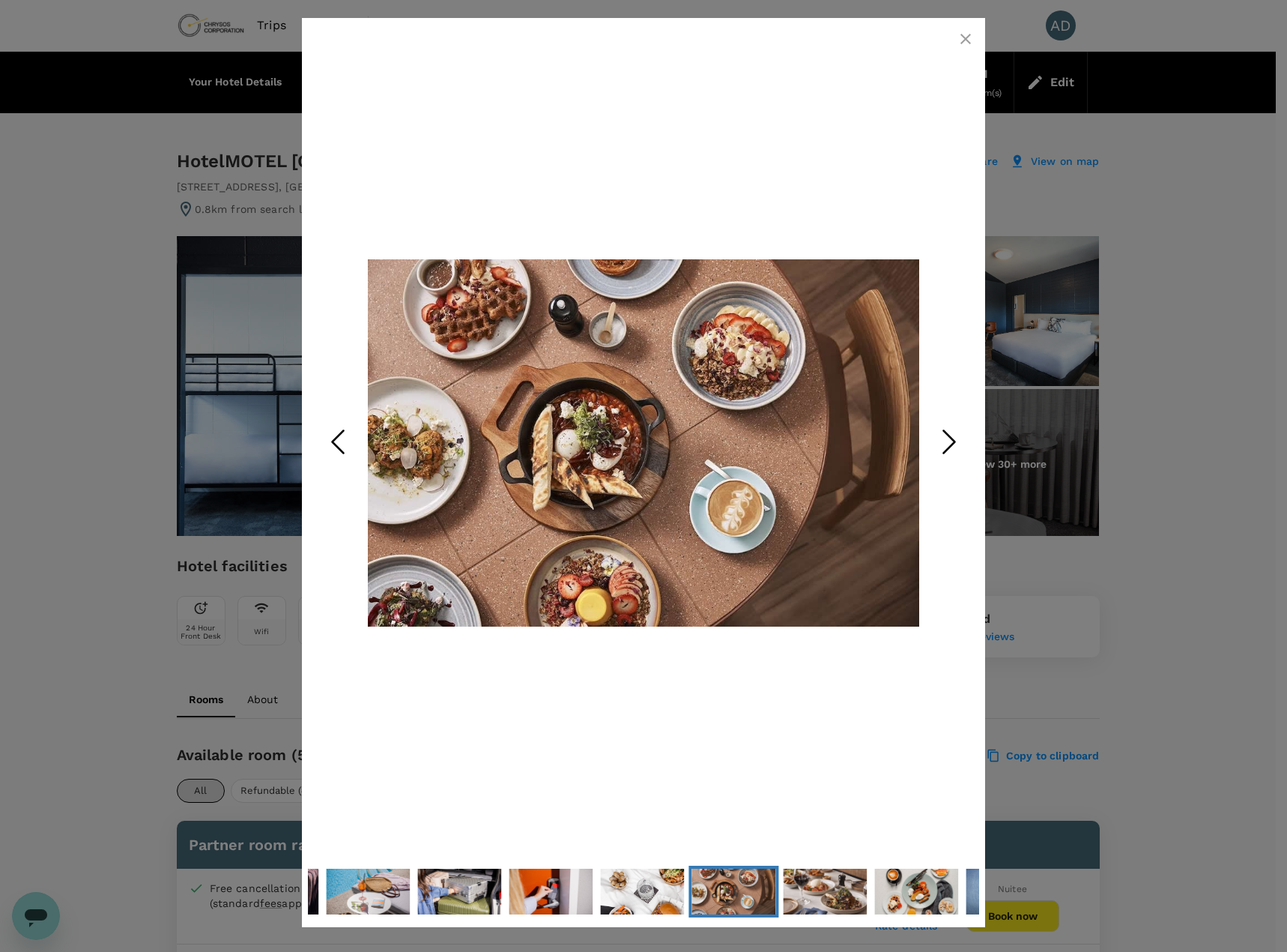
click at [955, 440] on polyline "Next Slide" at bounding box center [949, 442] width 11 height 23
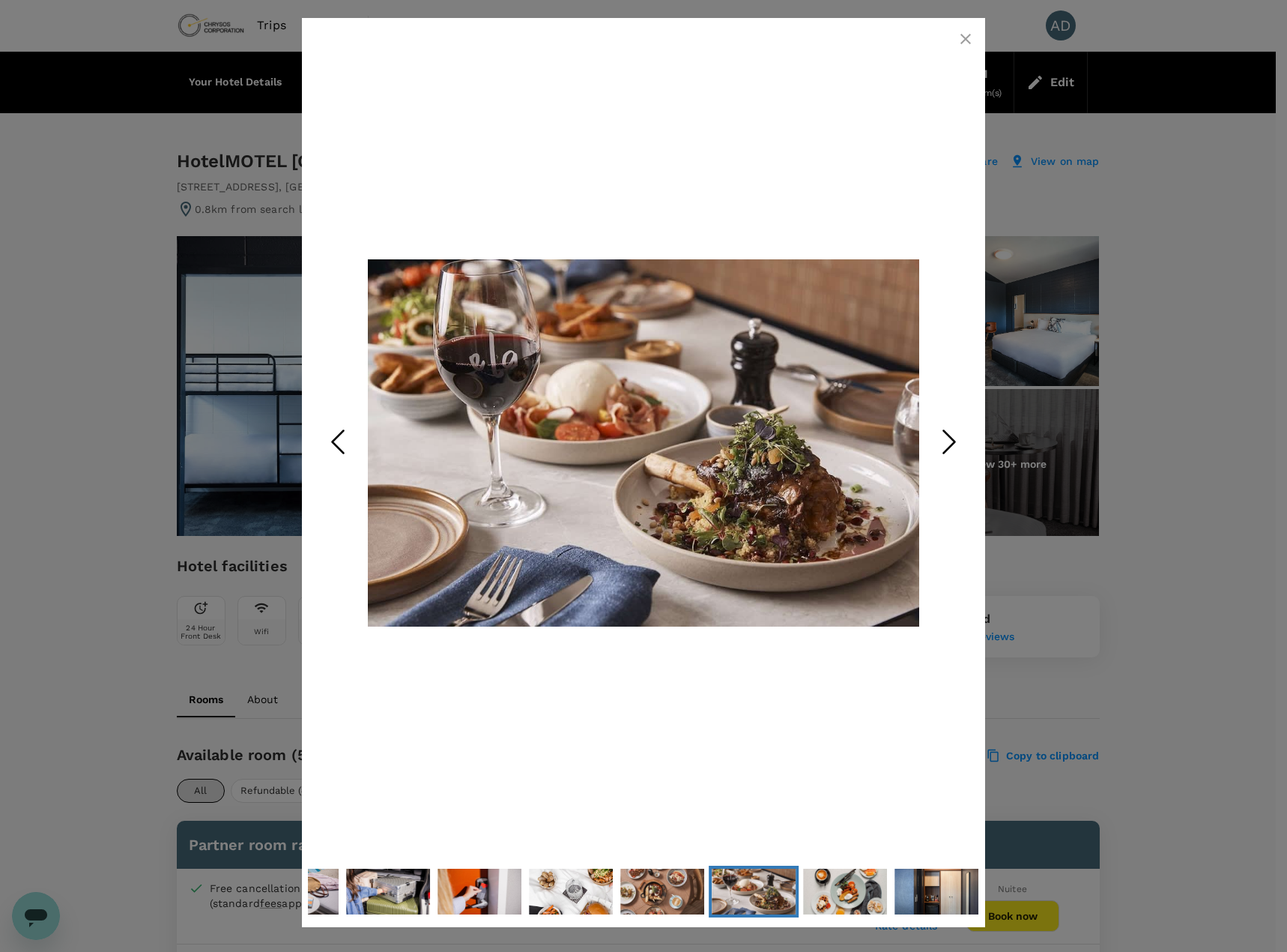
click at [955, 440] on polyline "Next Slide" at bounding box center [949, 442] width 11 height 23
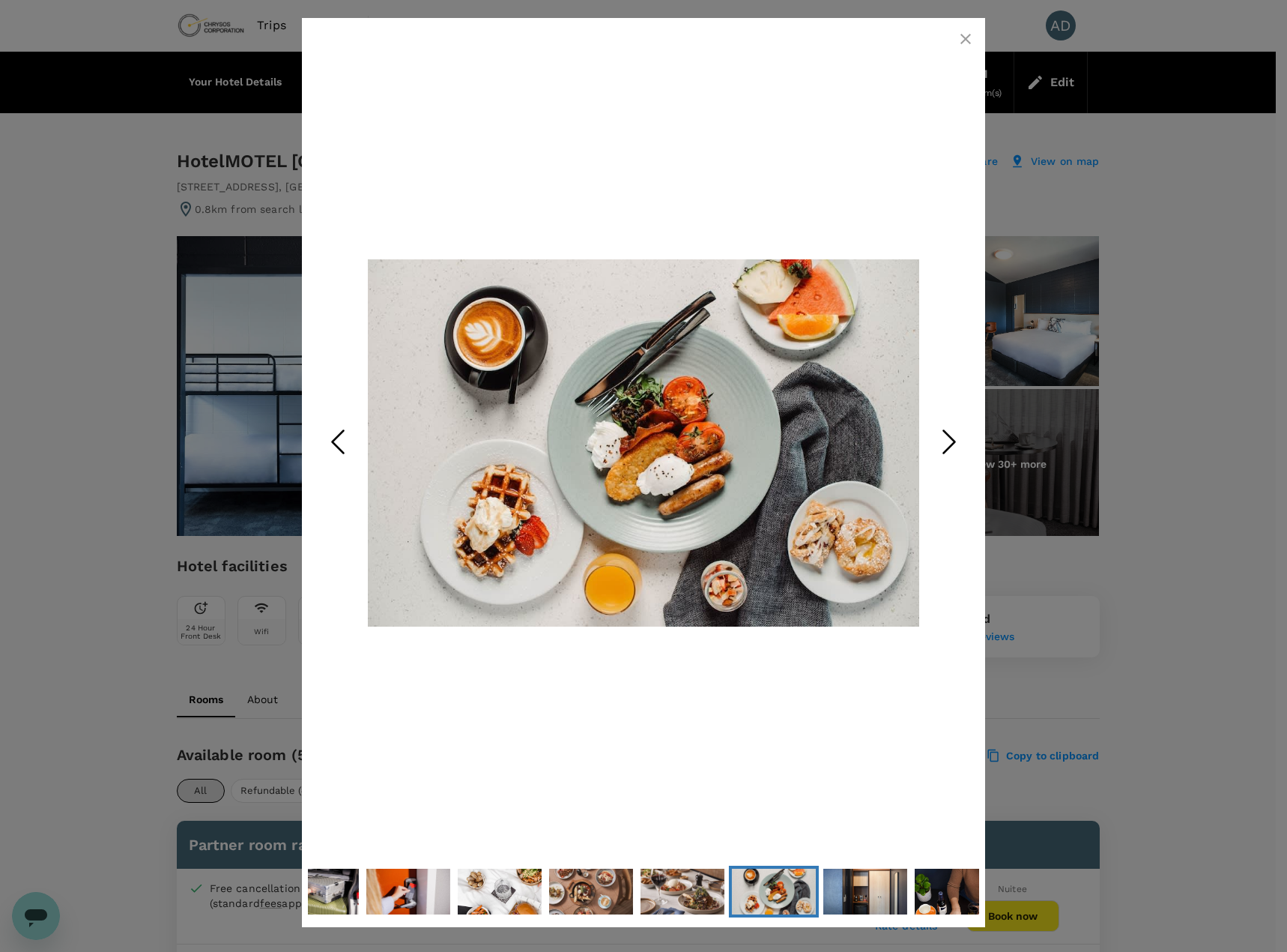
click at [955, 440] on polyline "Next Slide" at bounding box center [949, 442] width 11 height 23
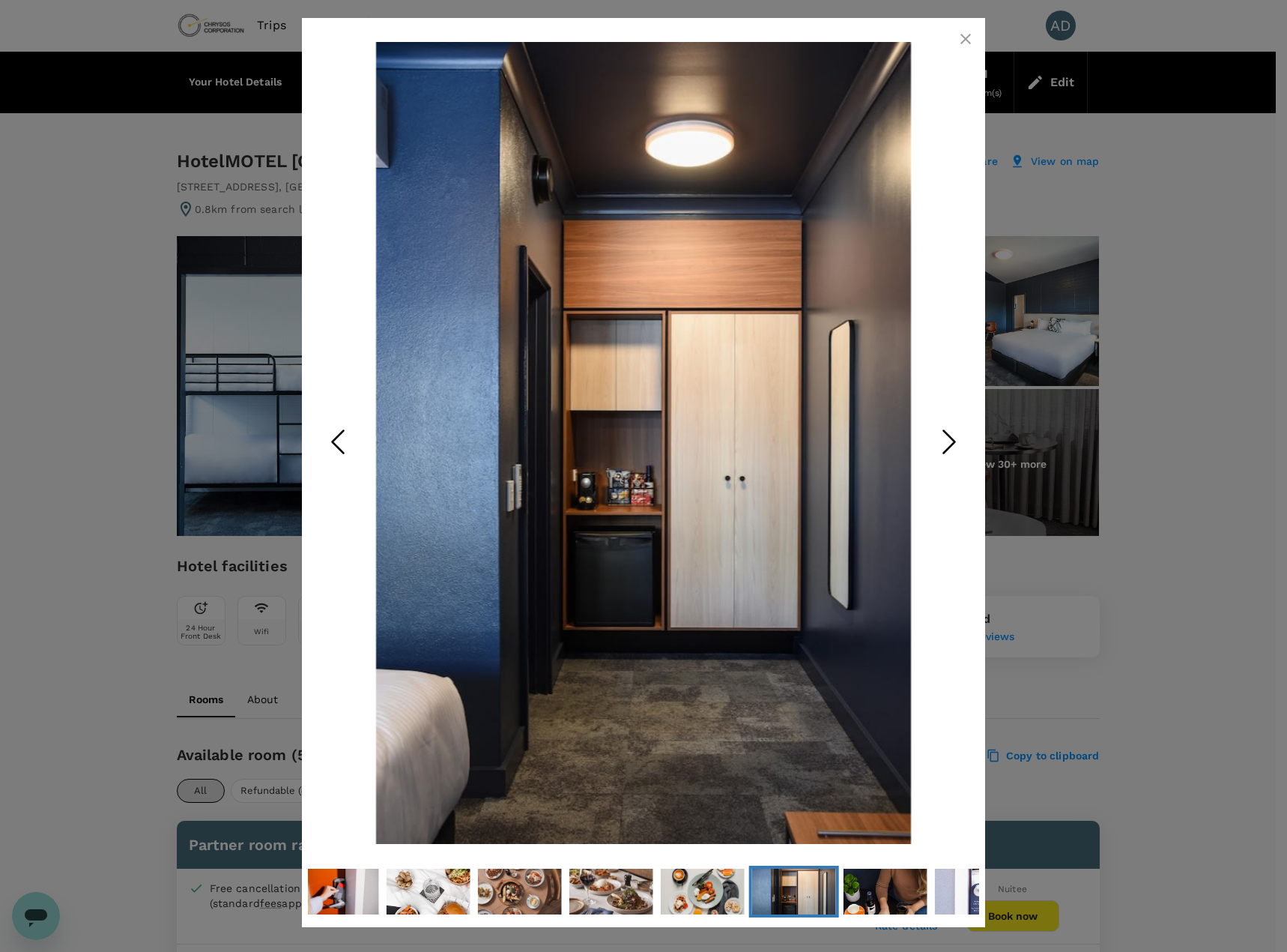
click at [955, 440] on polyline "Next Slide" at bounding box center [949, 442] width 11 height 23
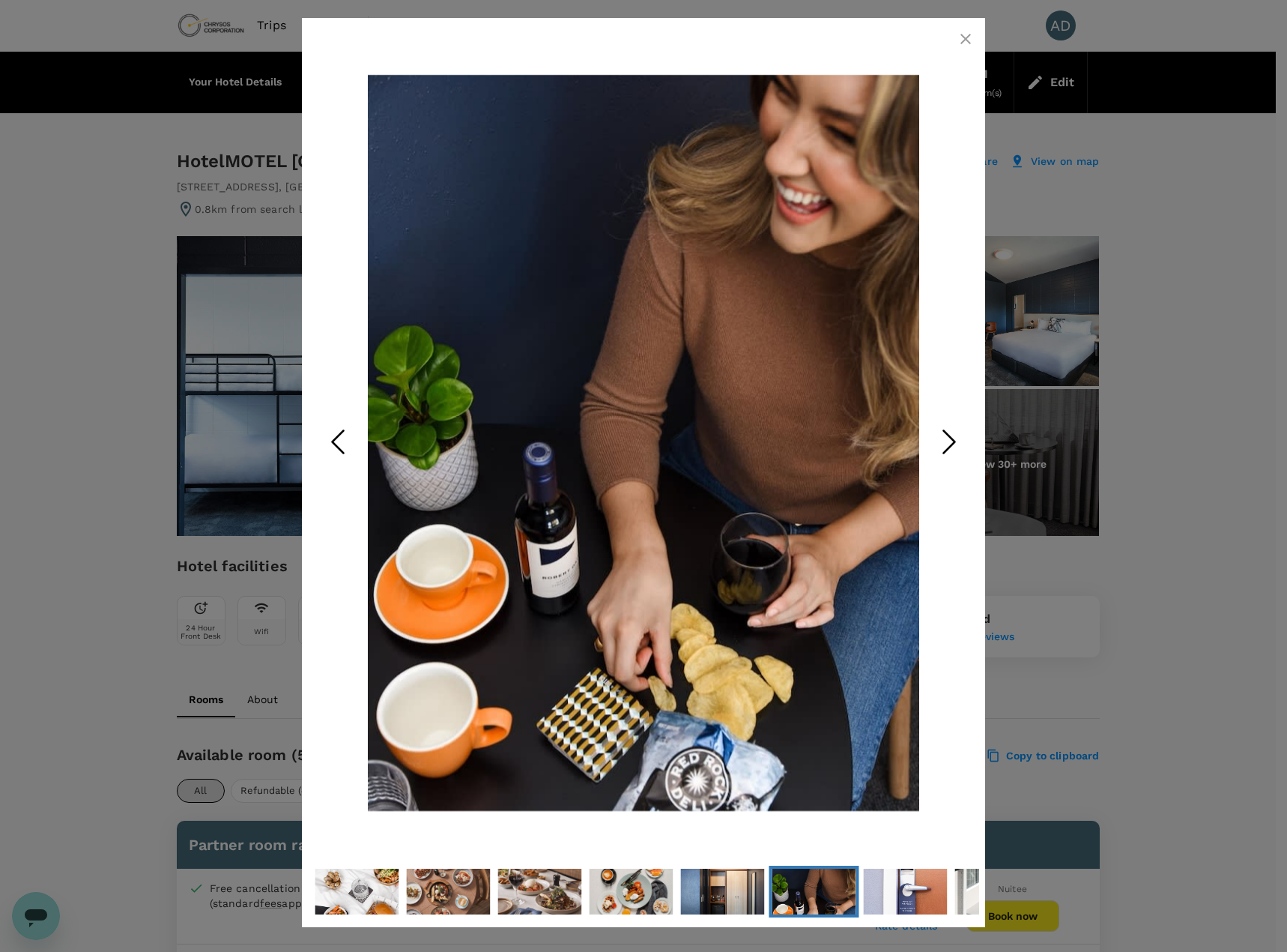
click at [955, 440] on polyline "Next Slide" at bounding box center [949, 442] width 11 height 23
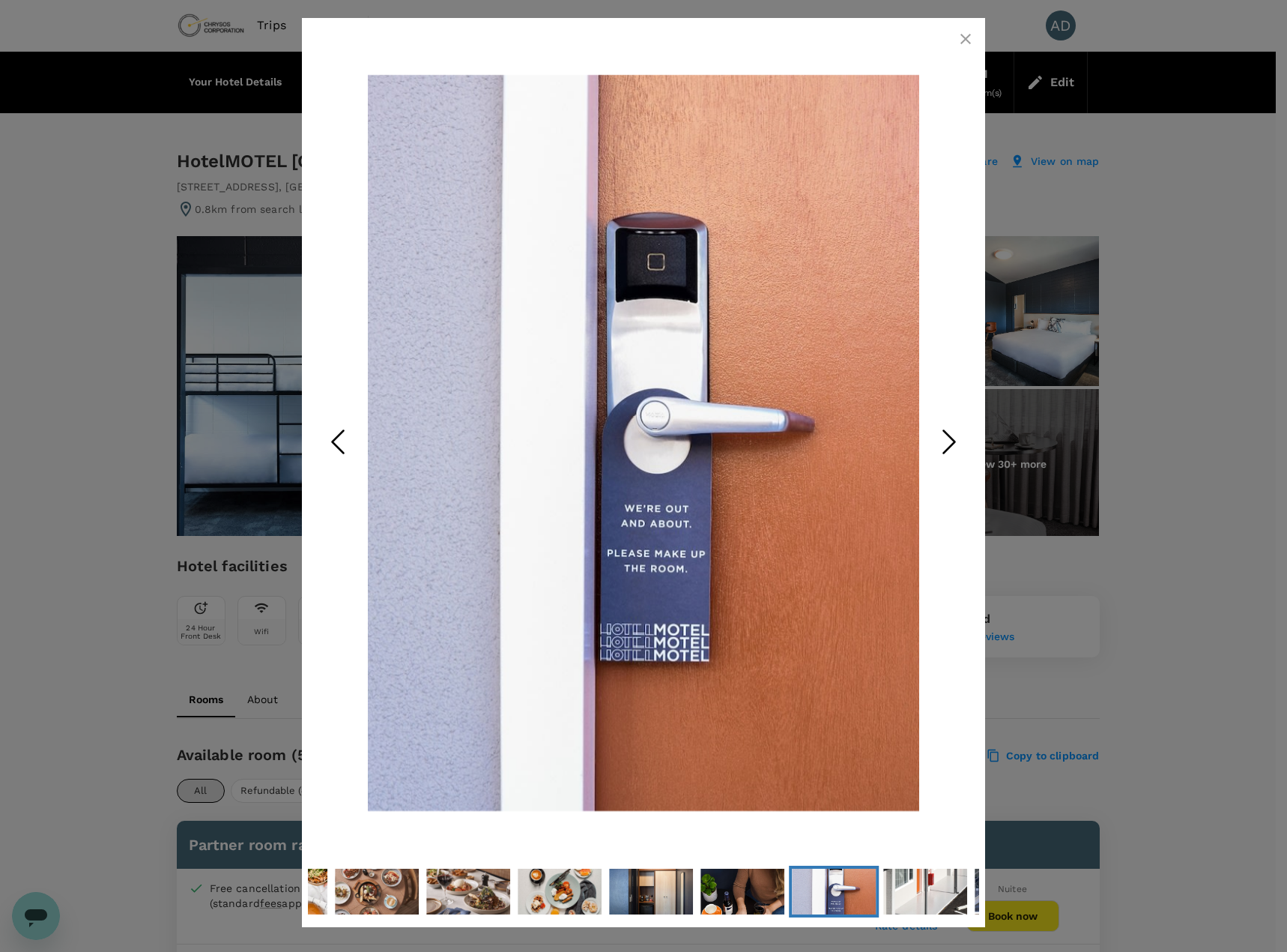
click at [955, 440] on polyline "Next Slide" at bounding box center [949, 442] width 11 height 23
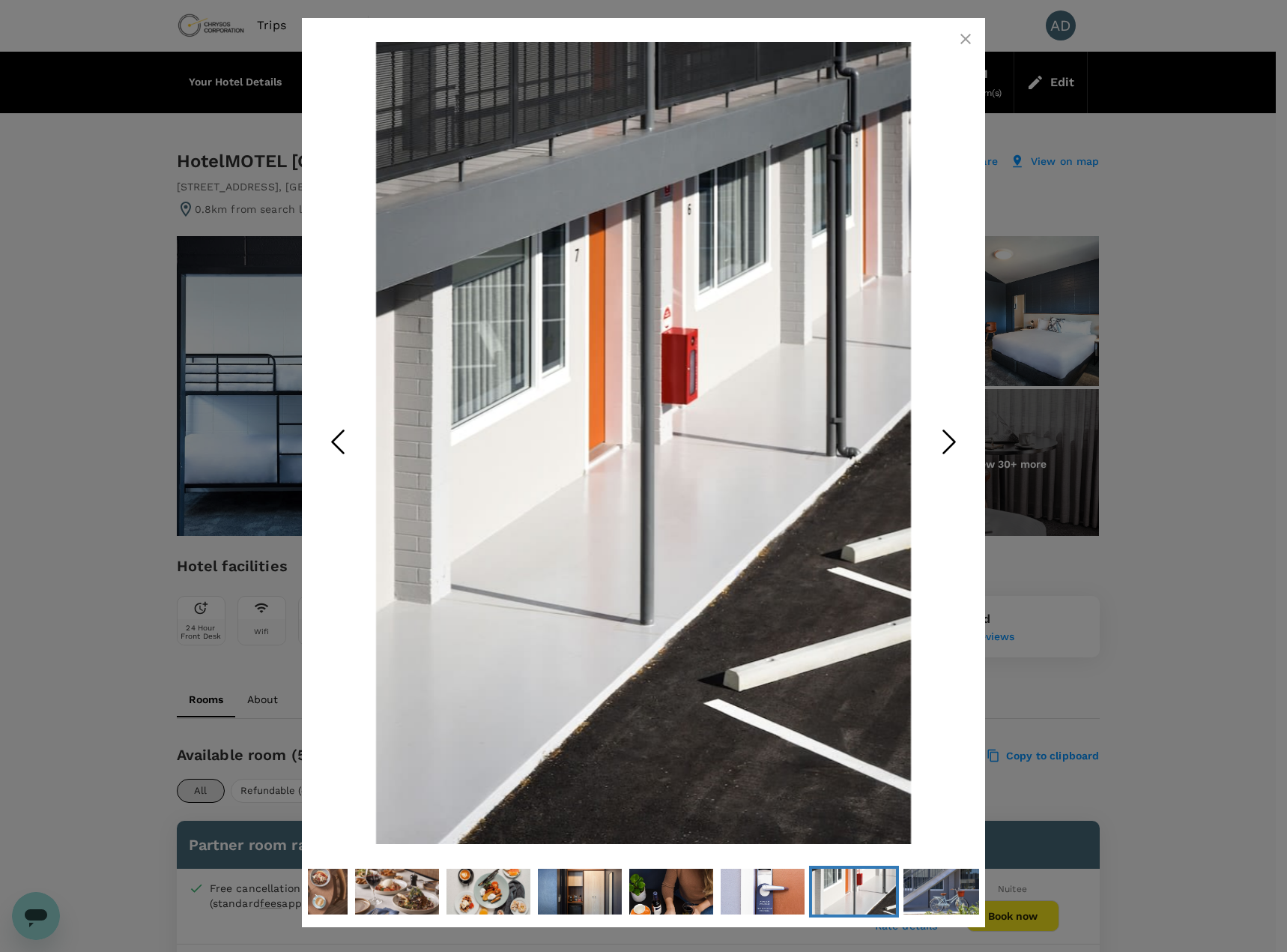
click at [955, 440] on polyline "Next Slide" at bounding box center [949, 442] width 11 height 23
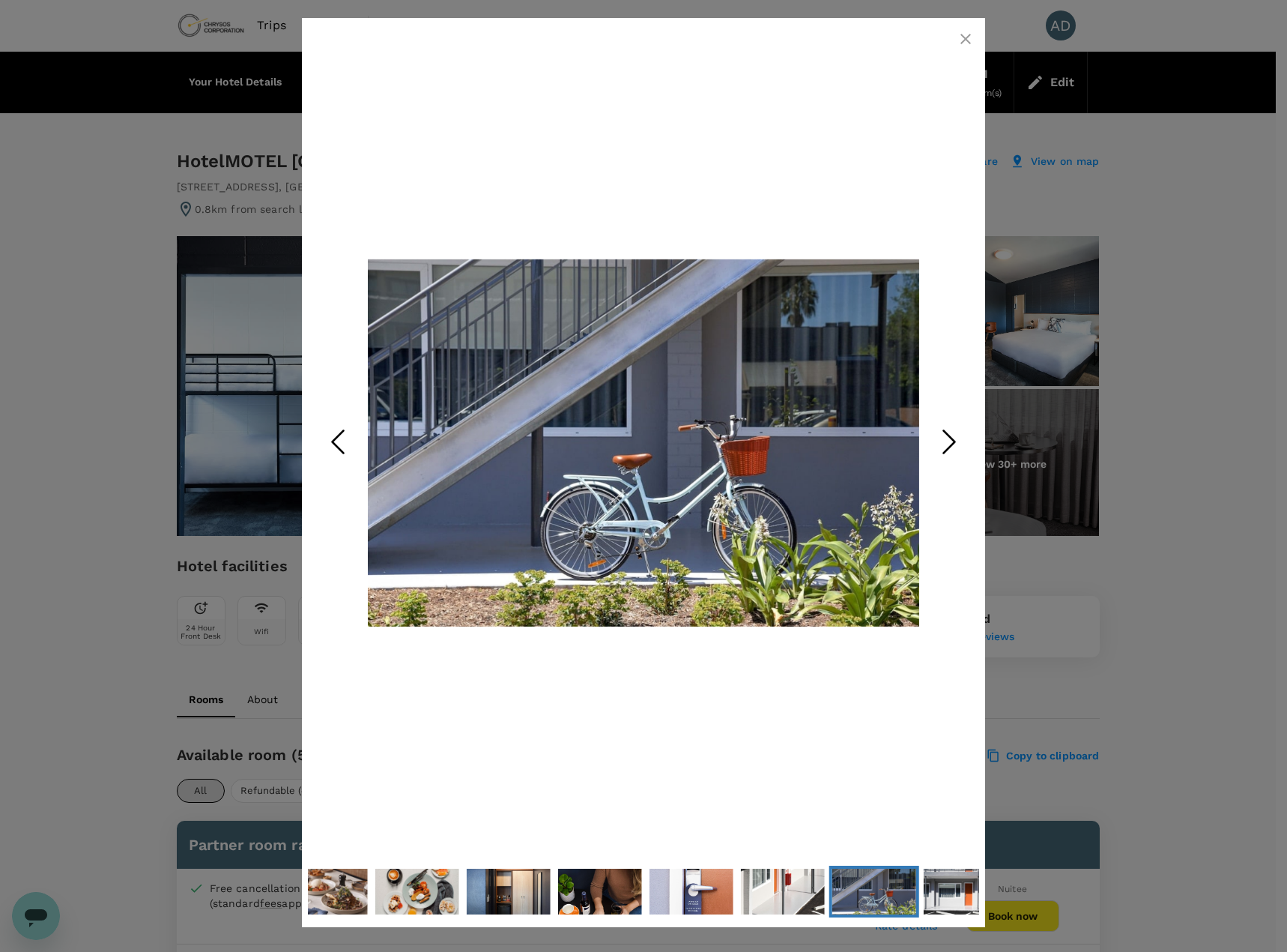
click at [955, 440] on polyline "Next Slide" at bounding box center [949, 442] width 11 height 23
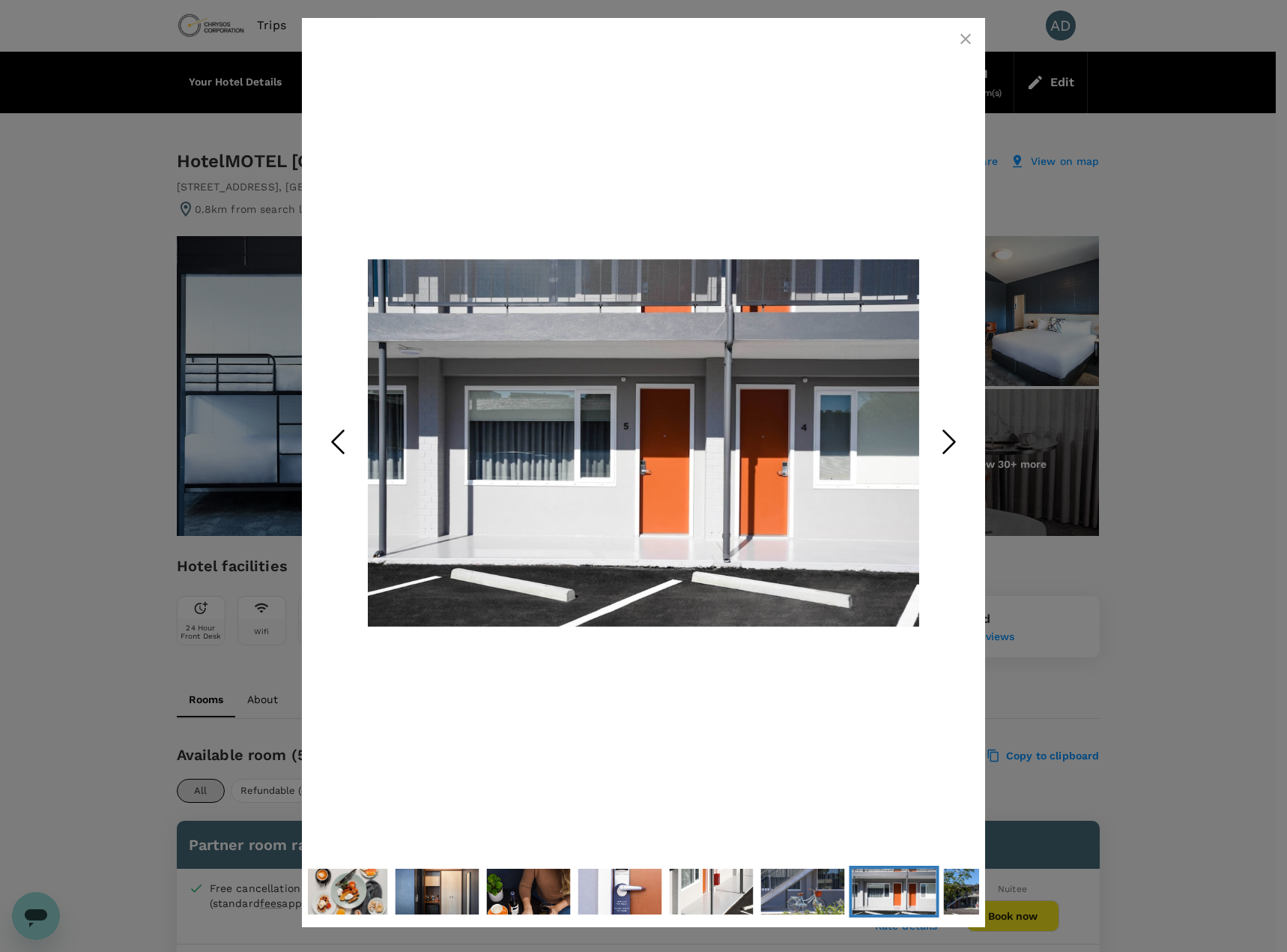
click at [955, 440] on polyline "Next Slide" at bounding box center [949, 442] width 11 height 23
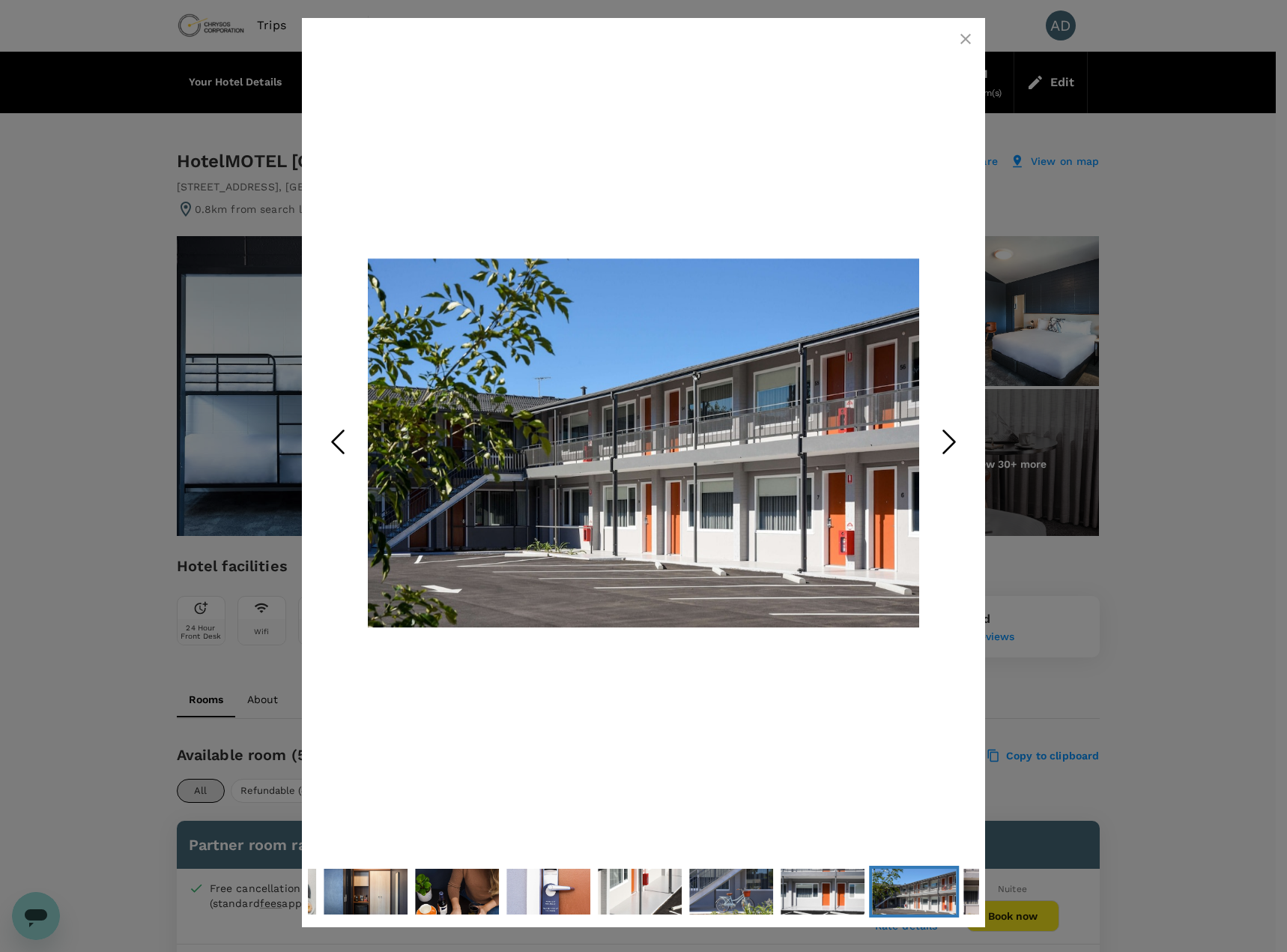
click at [955, 440] on polyline "Next Slide" at bounding box center [949, 442] width 11 height 23
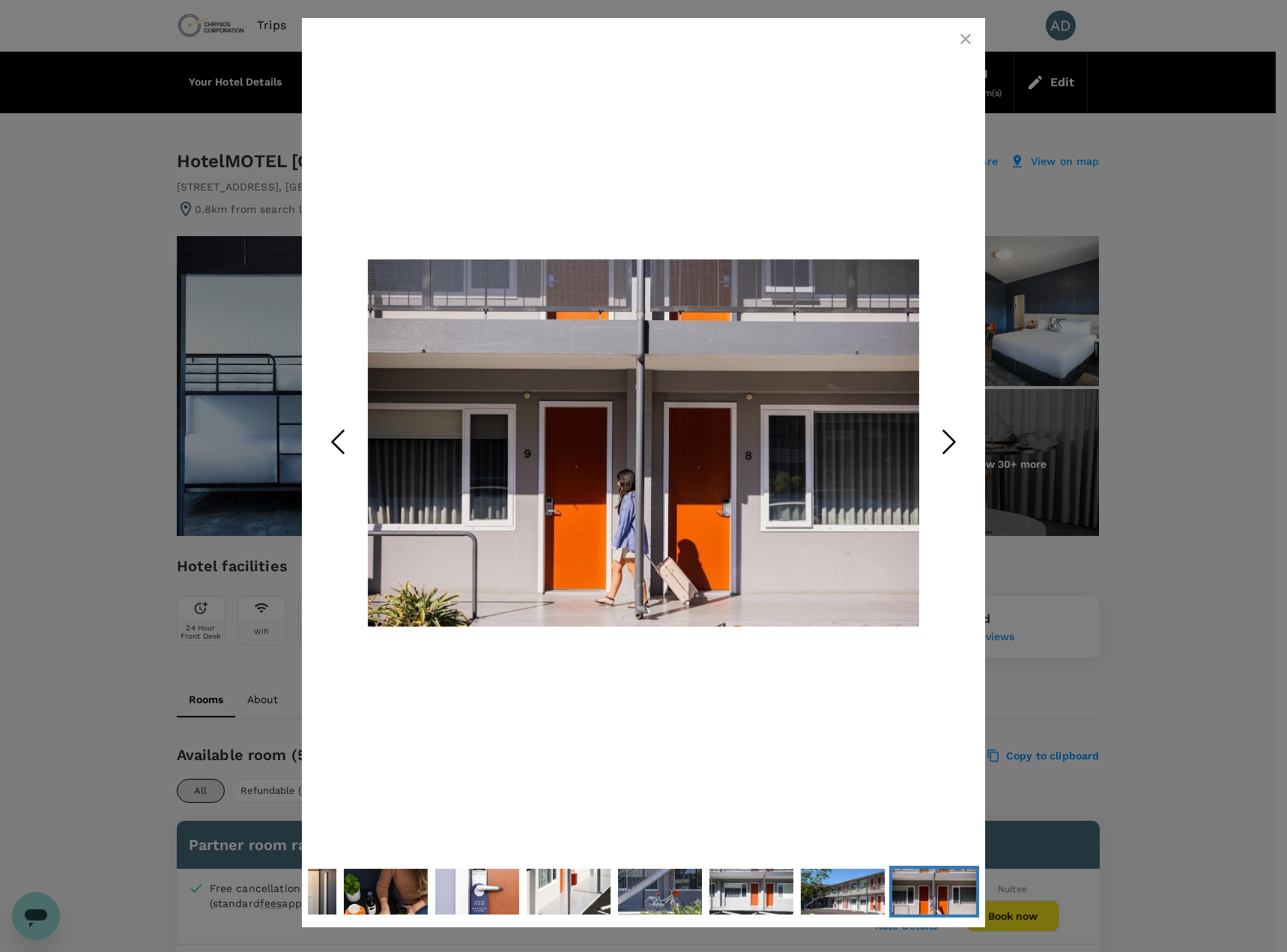
click at [955, 440] on polyline "Next Slide" at bounding box center [949, 442] width 11 height 23
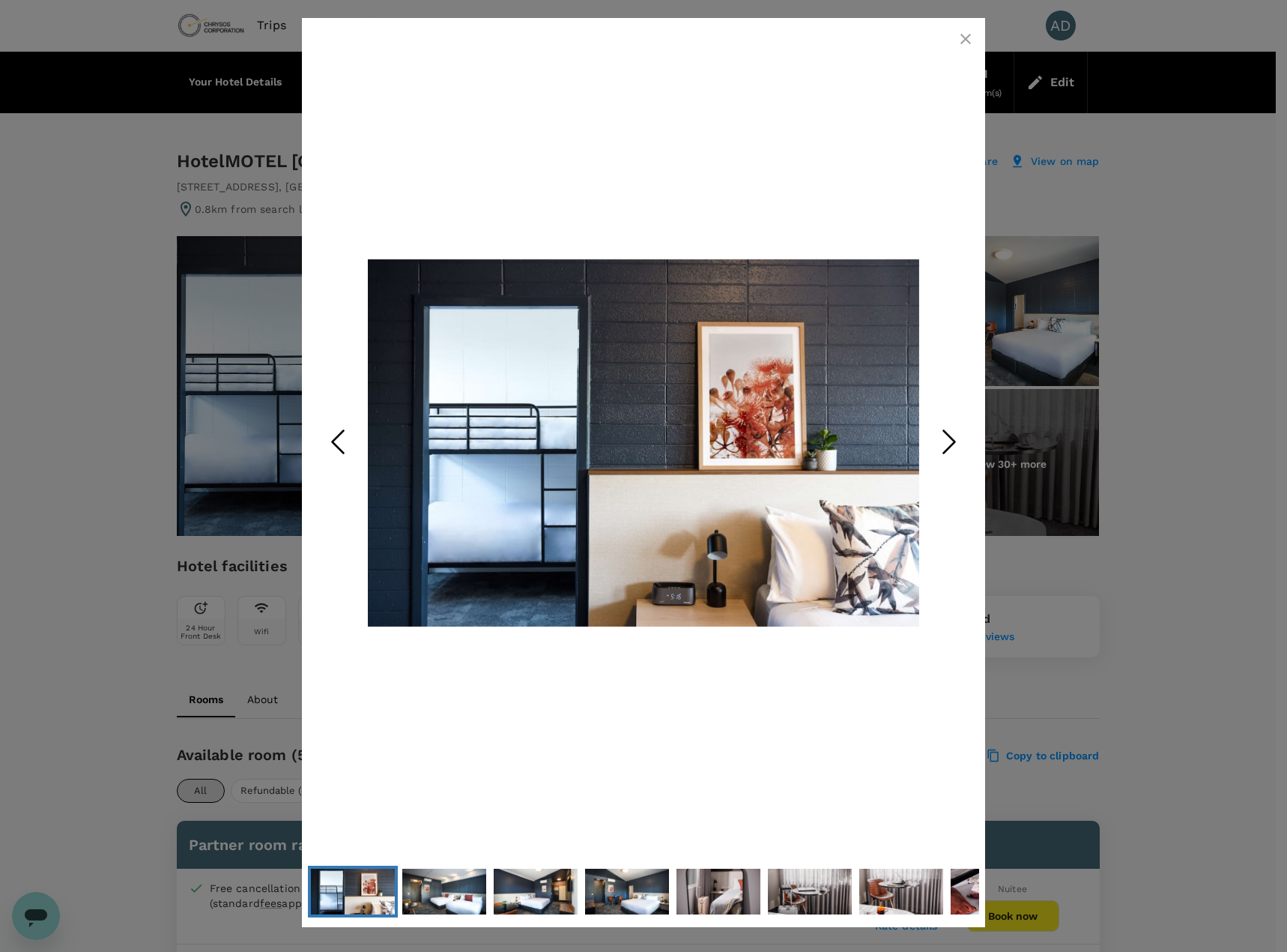
click at [955, 440] on polyline "Next Slide" at bounding box center [949, 442] width 11 height 23
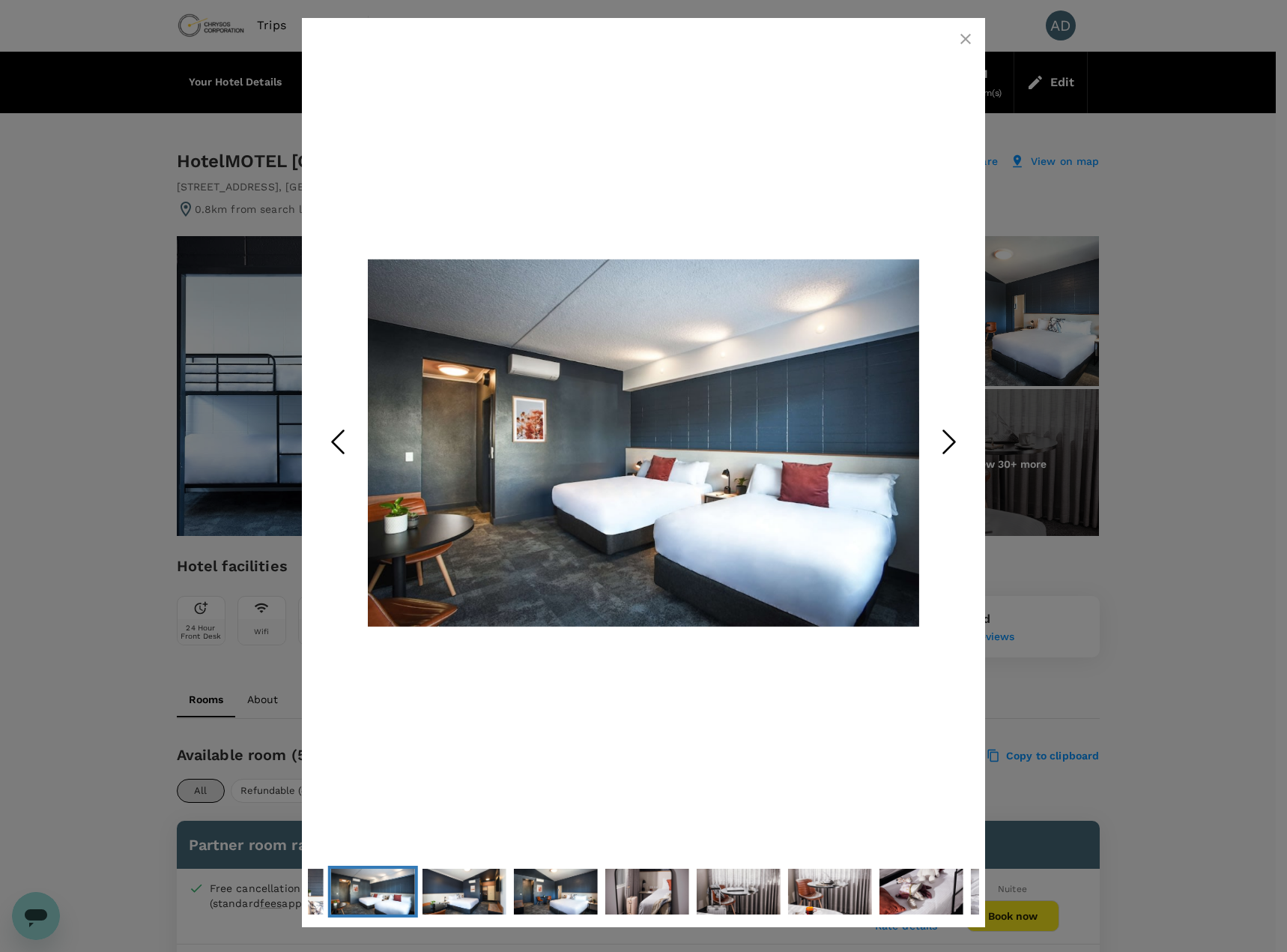
click at [955, 440] on polyline "Next Slide" at bounding box center [949, 442] width 11 height 23
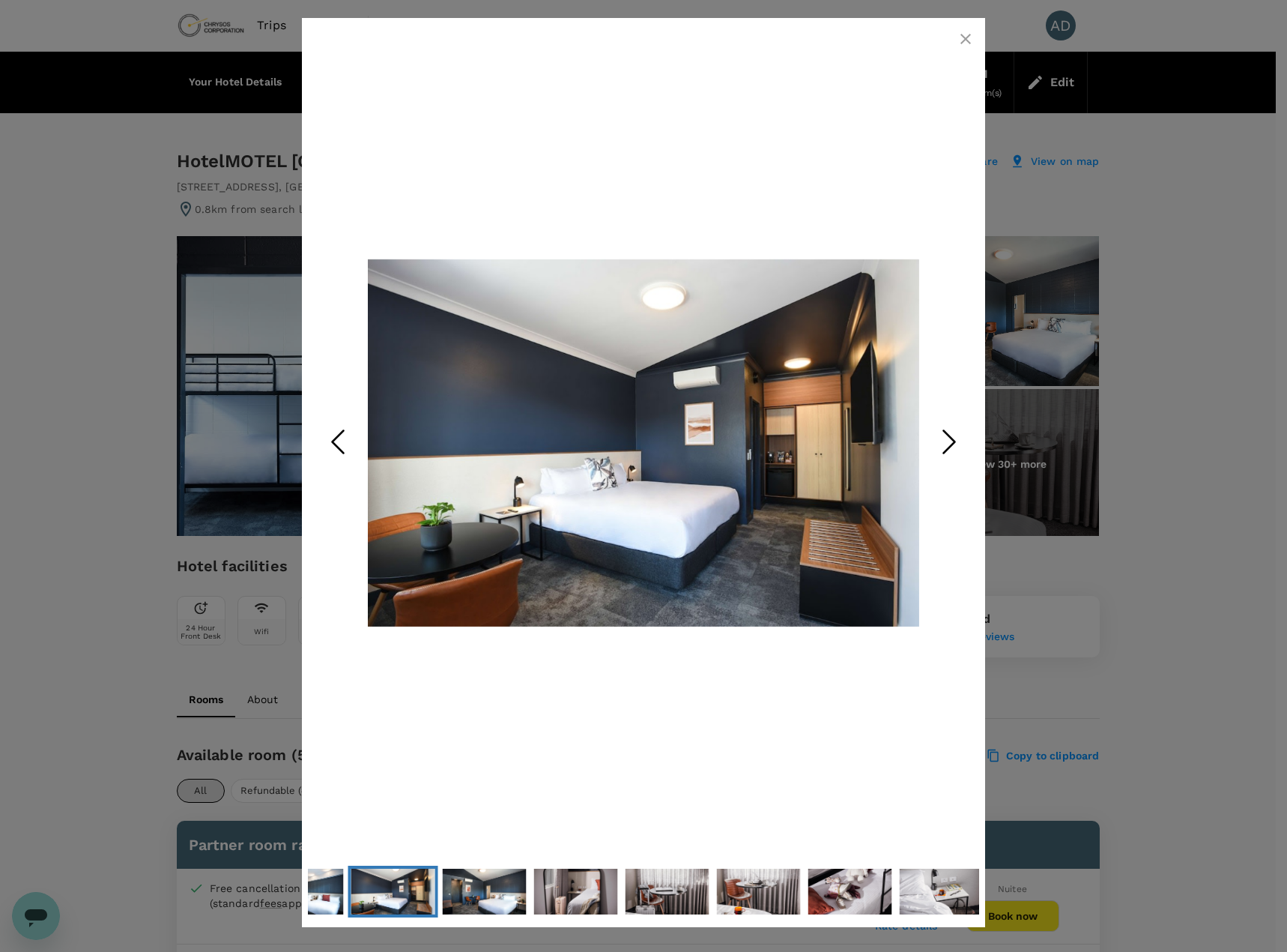
click at [955, 440] on polyline "Next Slide" at bounding box center [949, 442] width 11 height 23
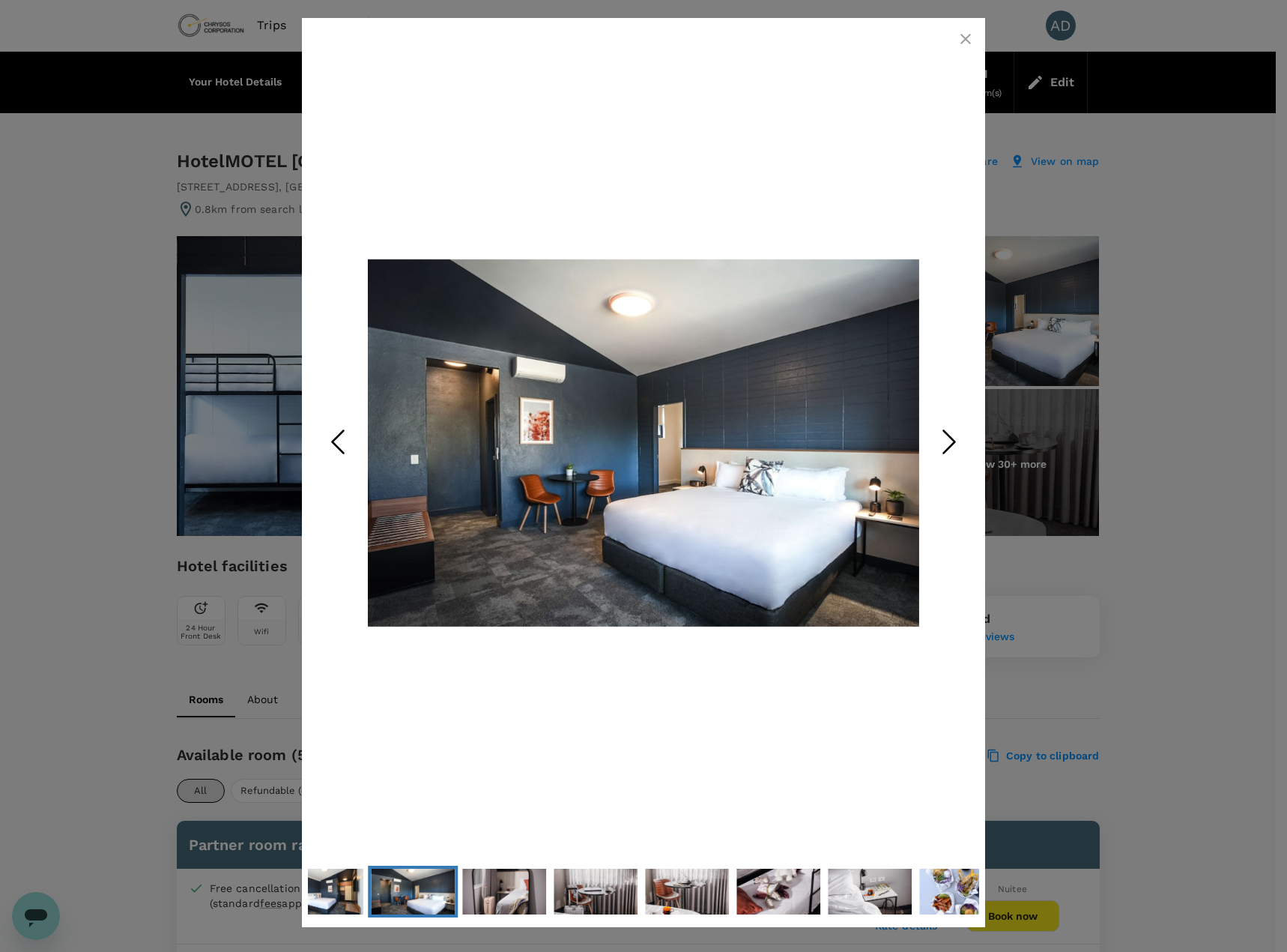
click at [955, 440] on polyline "Next Slide" at bounding box center [949, 442] width 11 height 23
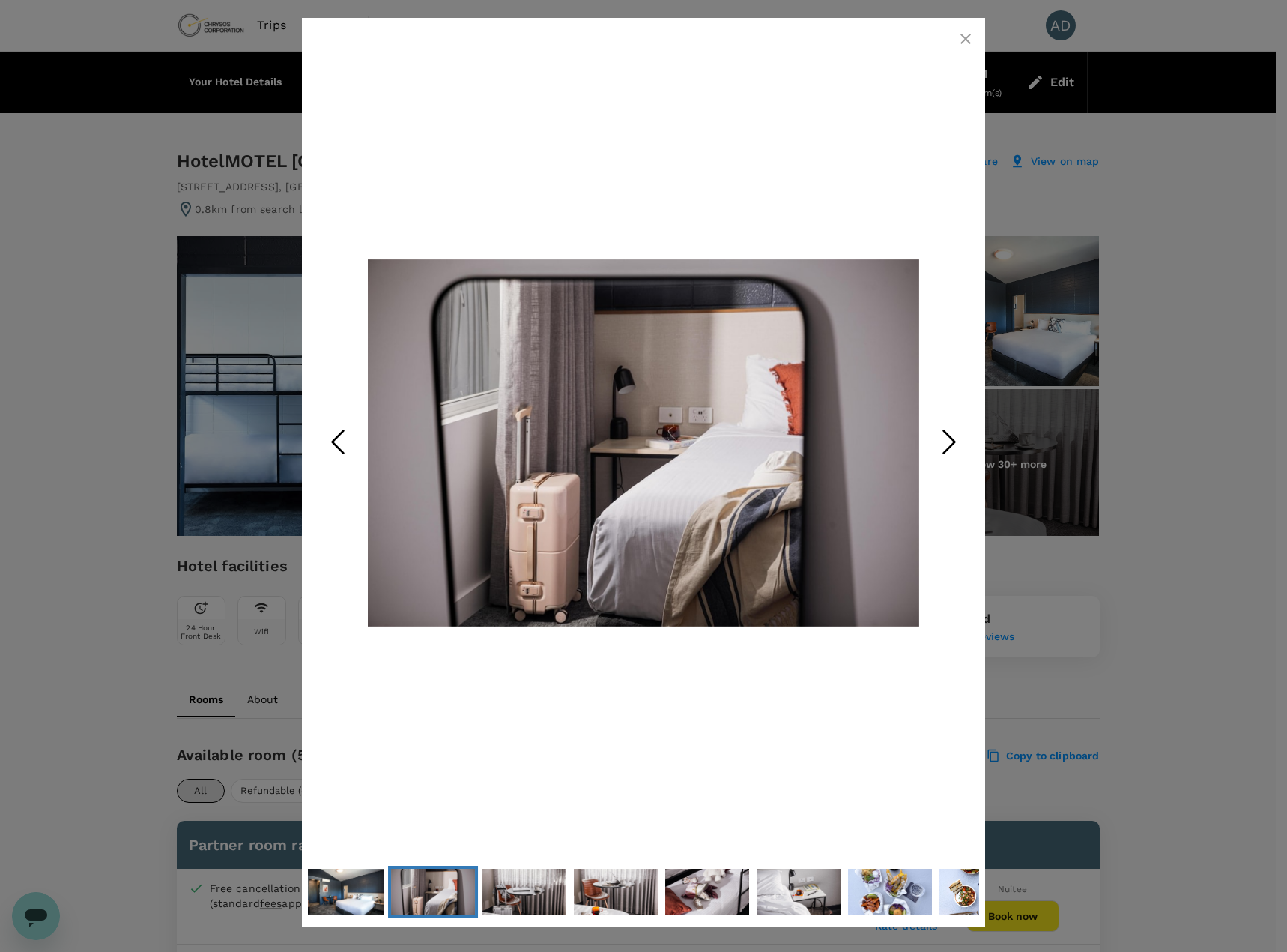
click at [955, 440] on polyline "Next Slide" at bounding box center [949, 442] width 11 height 23
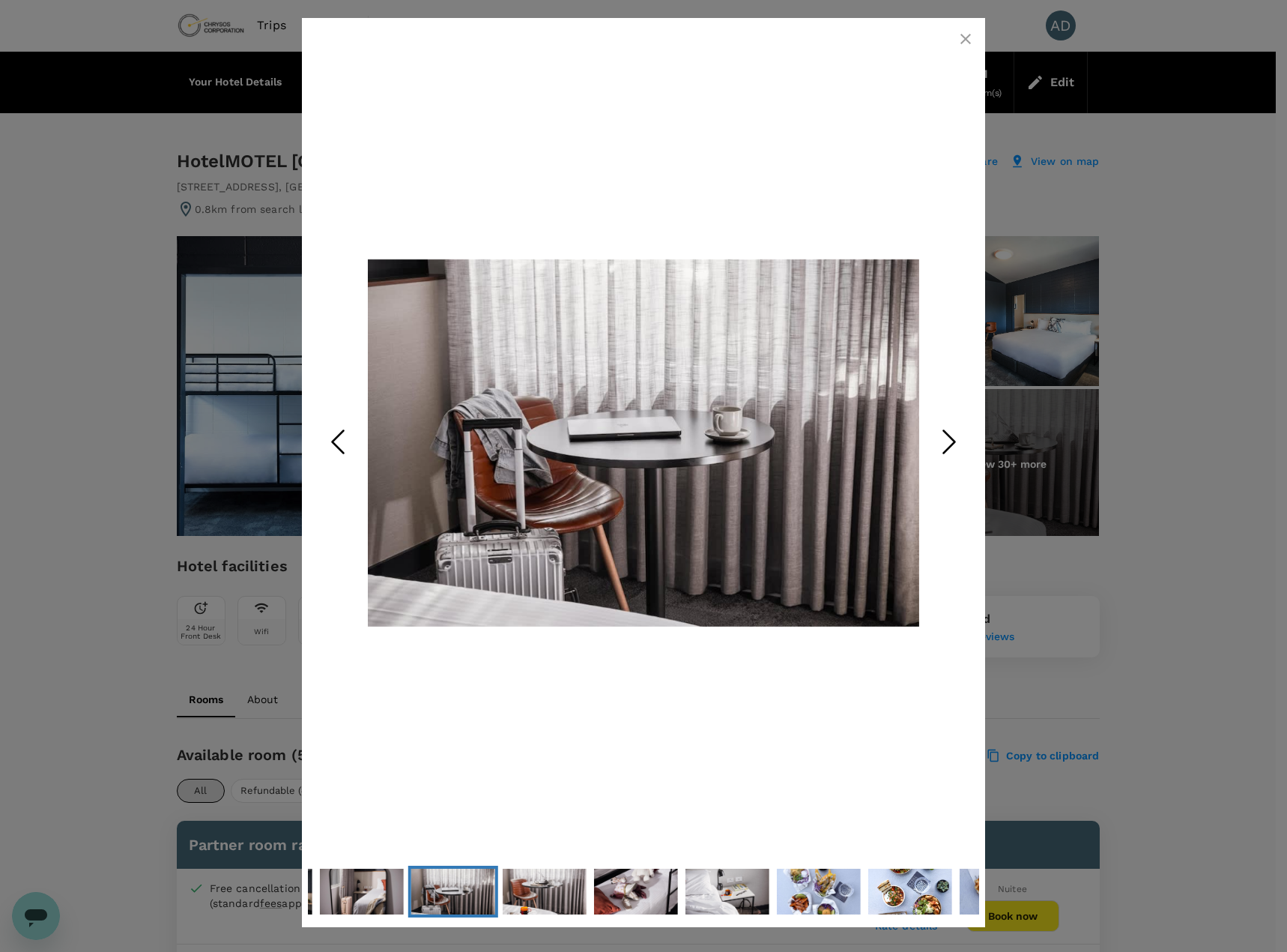
click at [955, 440] on polyline "Next Slide" at bounding box center [949, 442] width 11 height 23
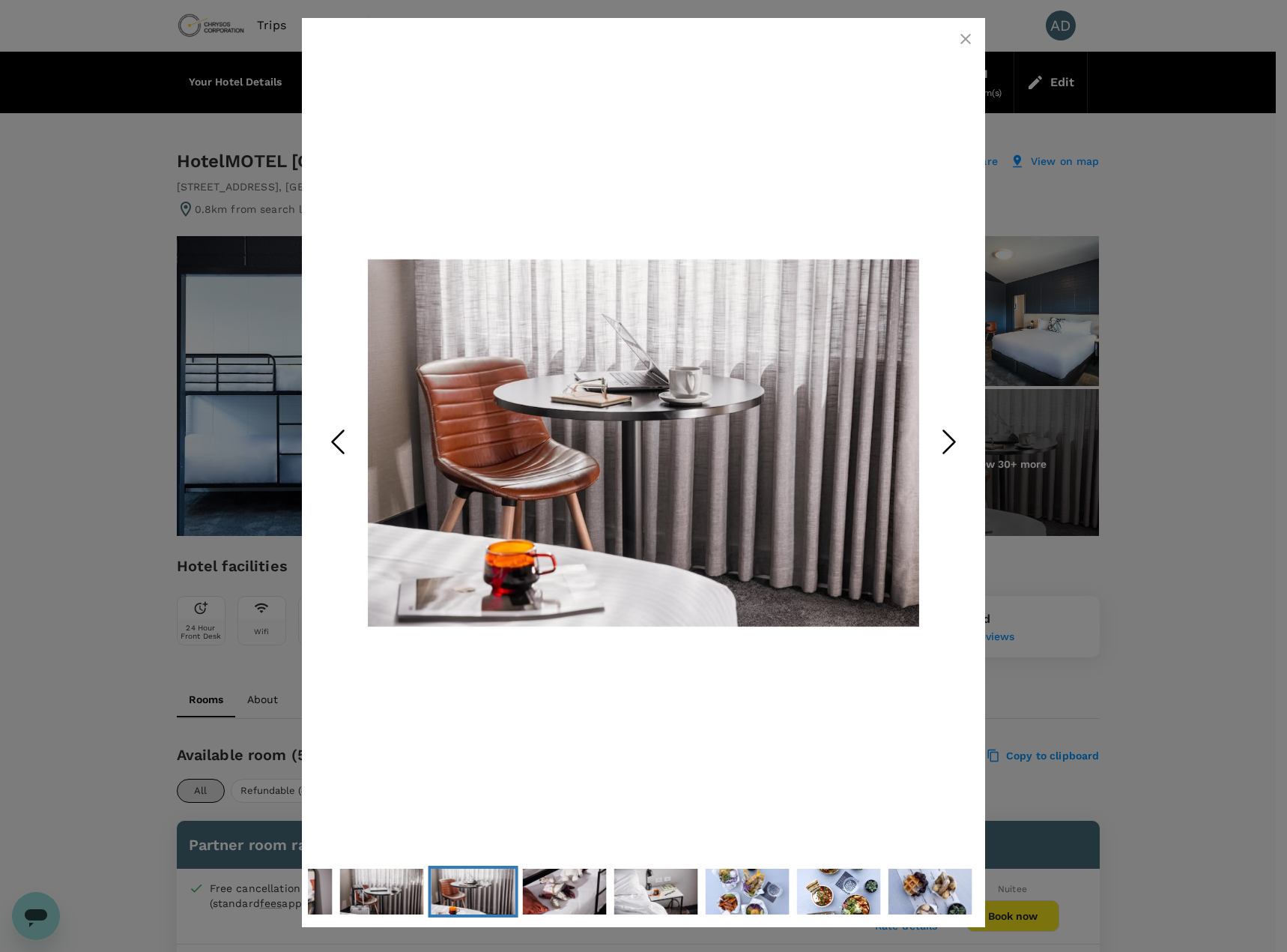
click at [955, 440] on polyline "Next Slide" at bounding box center [949, 442] width 11 height 23
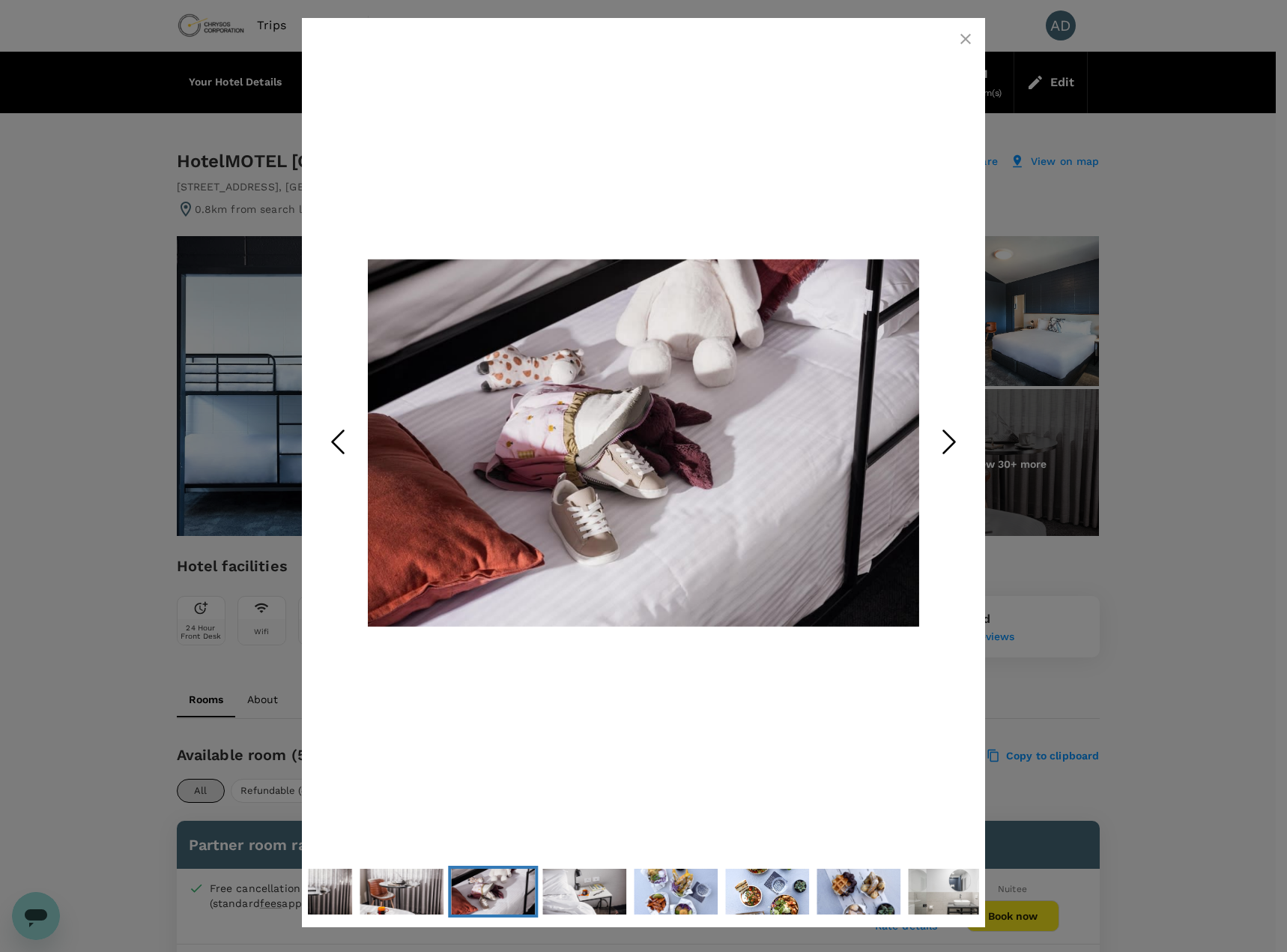
click at [955, 440] on polyline "Next Slide" at bounding box center [949, 442] width 11 height 23
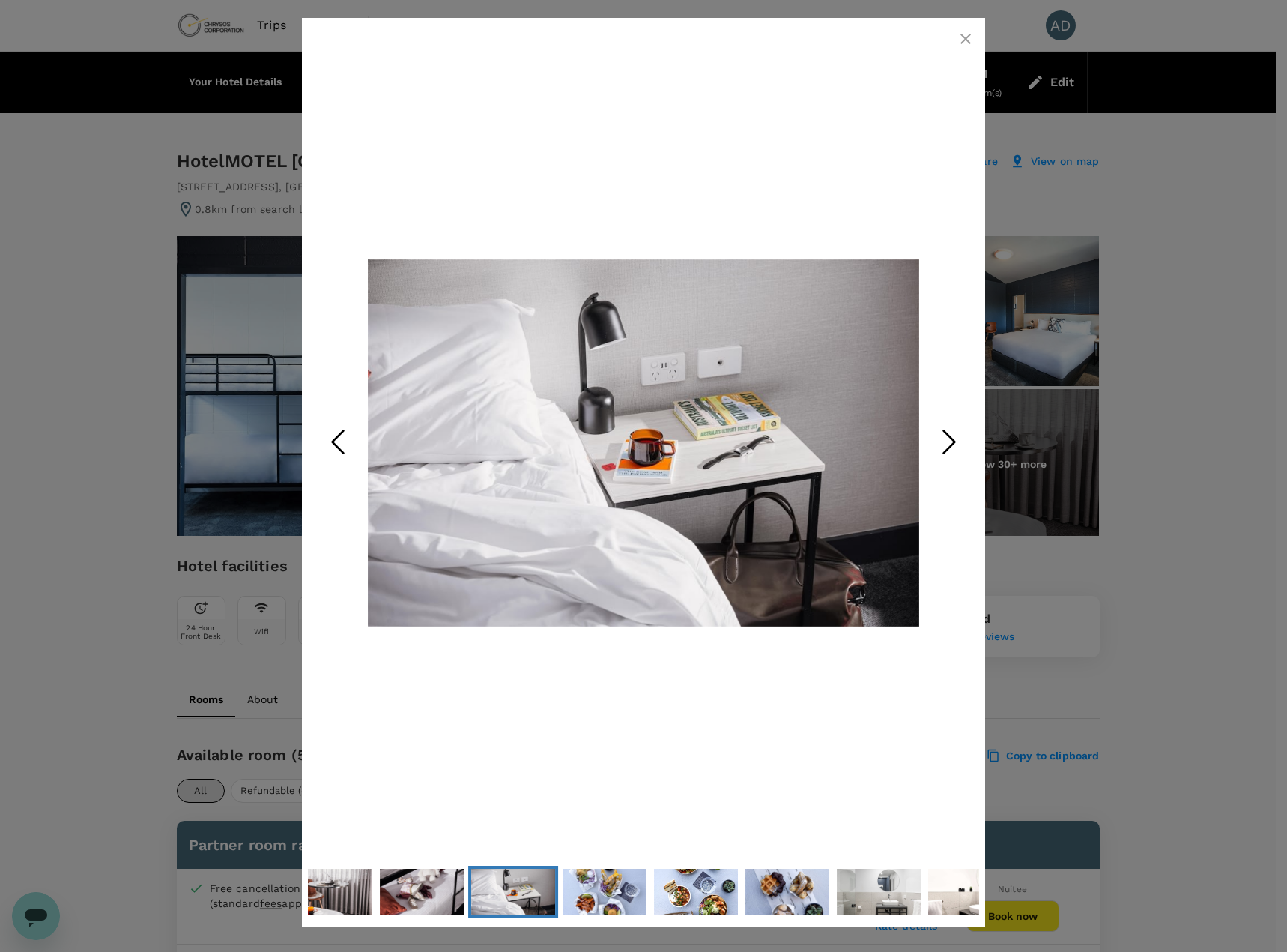
click at [955, 440] on polyline "Next Slide" at bounding box center [949, 442] width 11 height 23
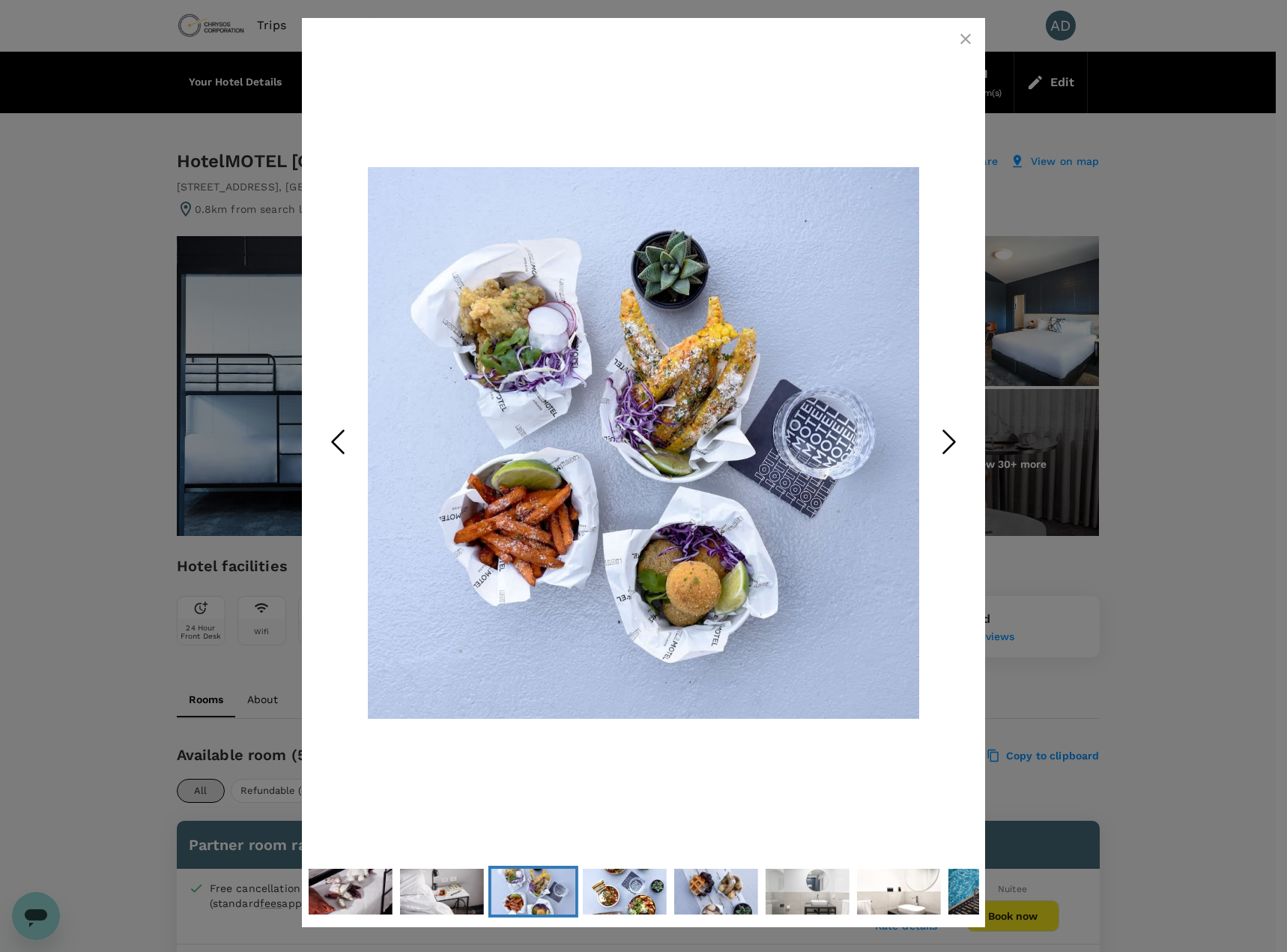
click at [970, 40] on icon "button" at bounding box center [965, 39] width 18 height 18
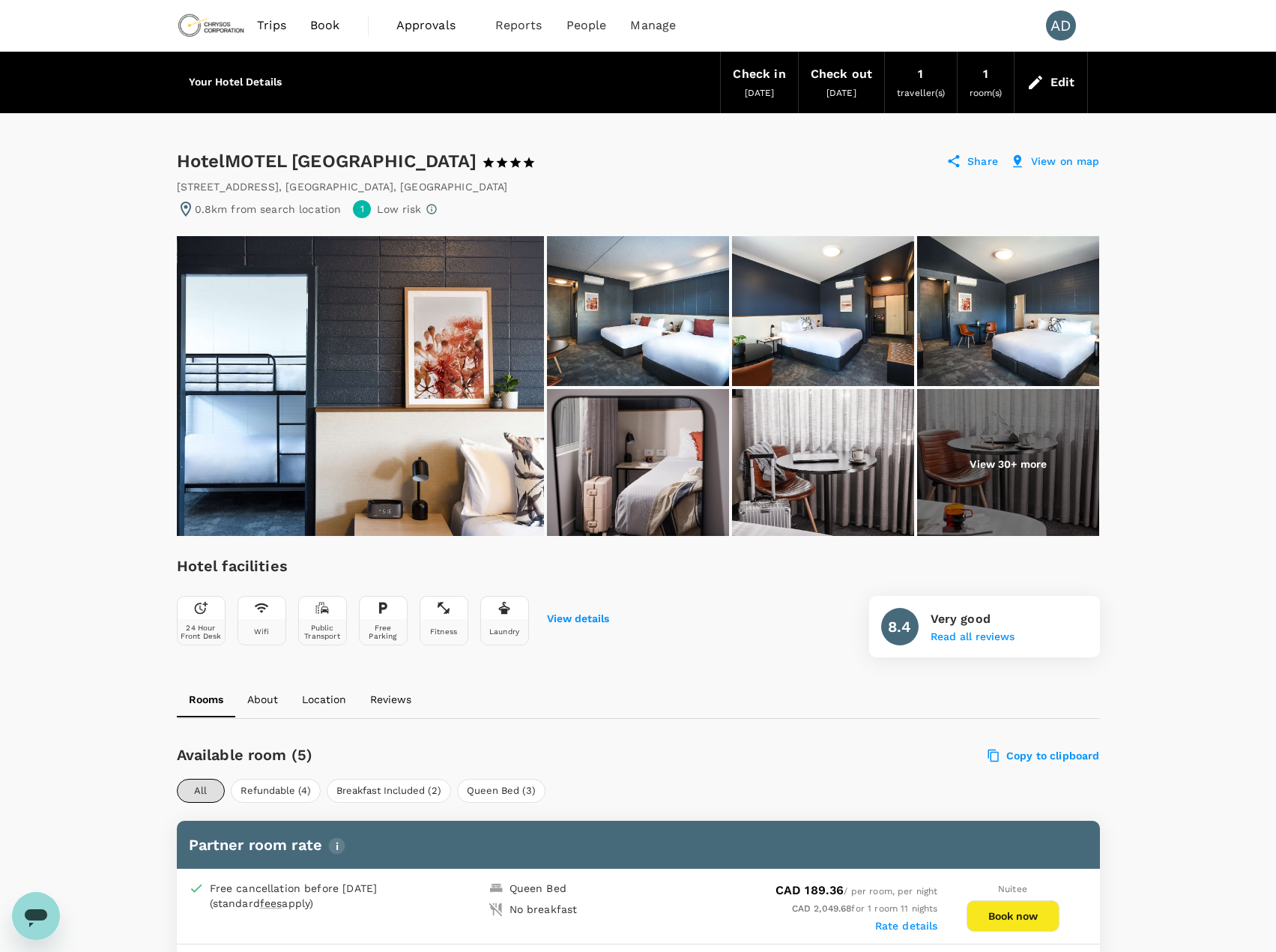
click at [457, 622] on div "Fitness" at bounding box center [444, 632] width 47 height 25
click at [576, 611] on div "View details" at bounding box center [578, 617] width 62 height 15
click at [575, 616] on button "View details" at bounding box center [578, 618] width 62 height 12
click at [439, 610] on icon at bounding box center [443, 607] width 15 height 15
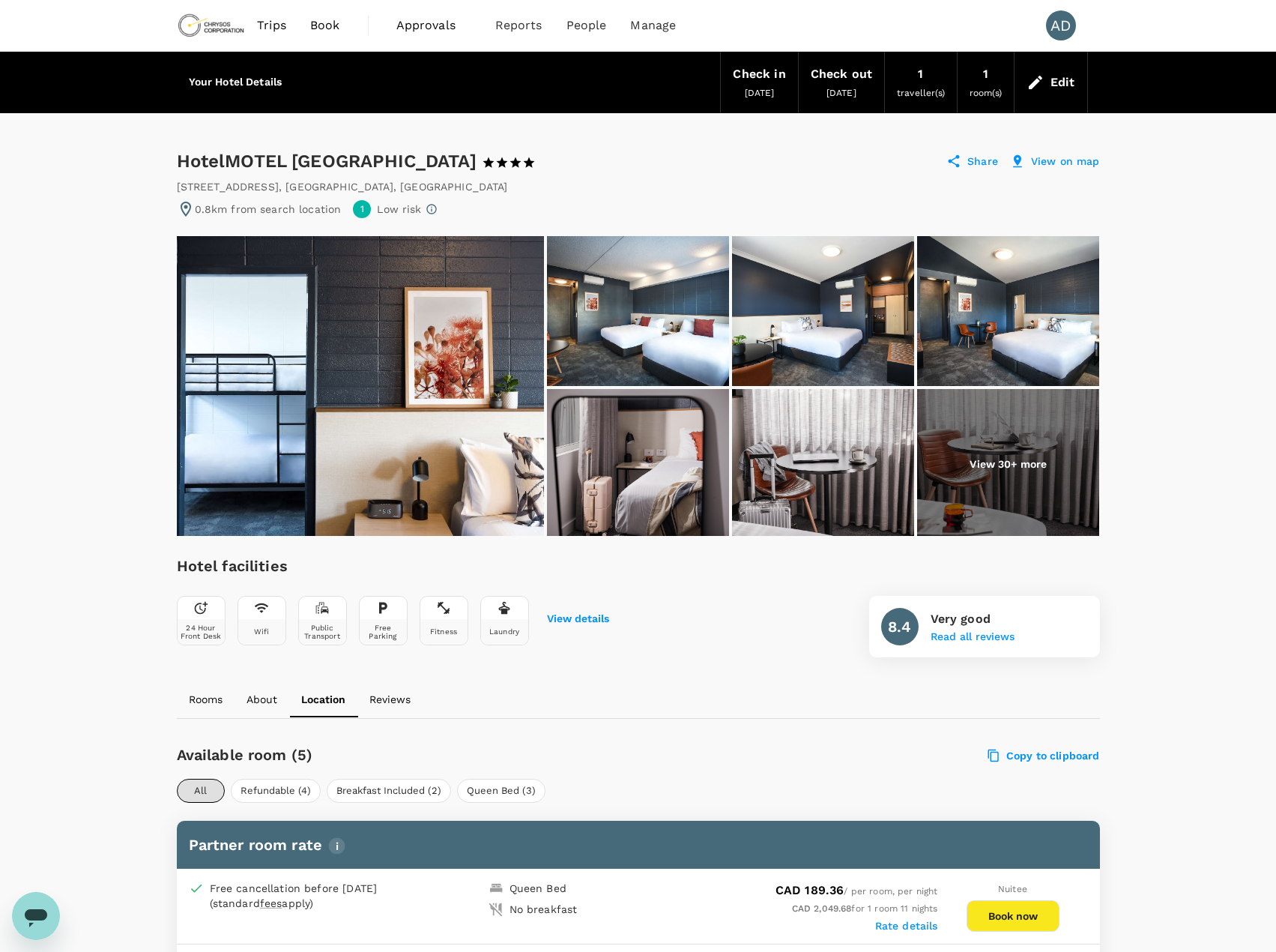
click at [439, 610] on icon at bounding box center [443, 607] width 15 height 15
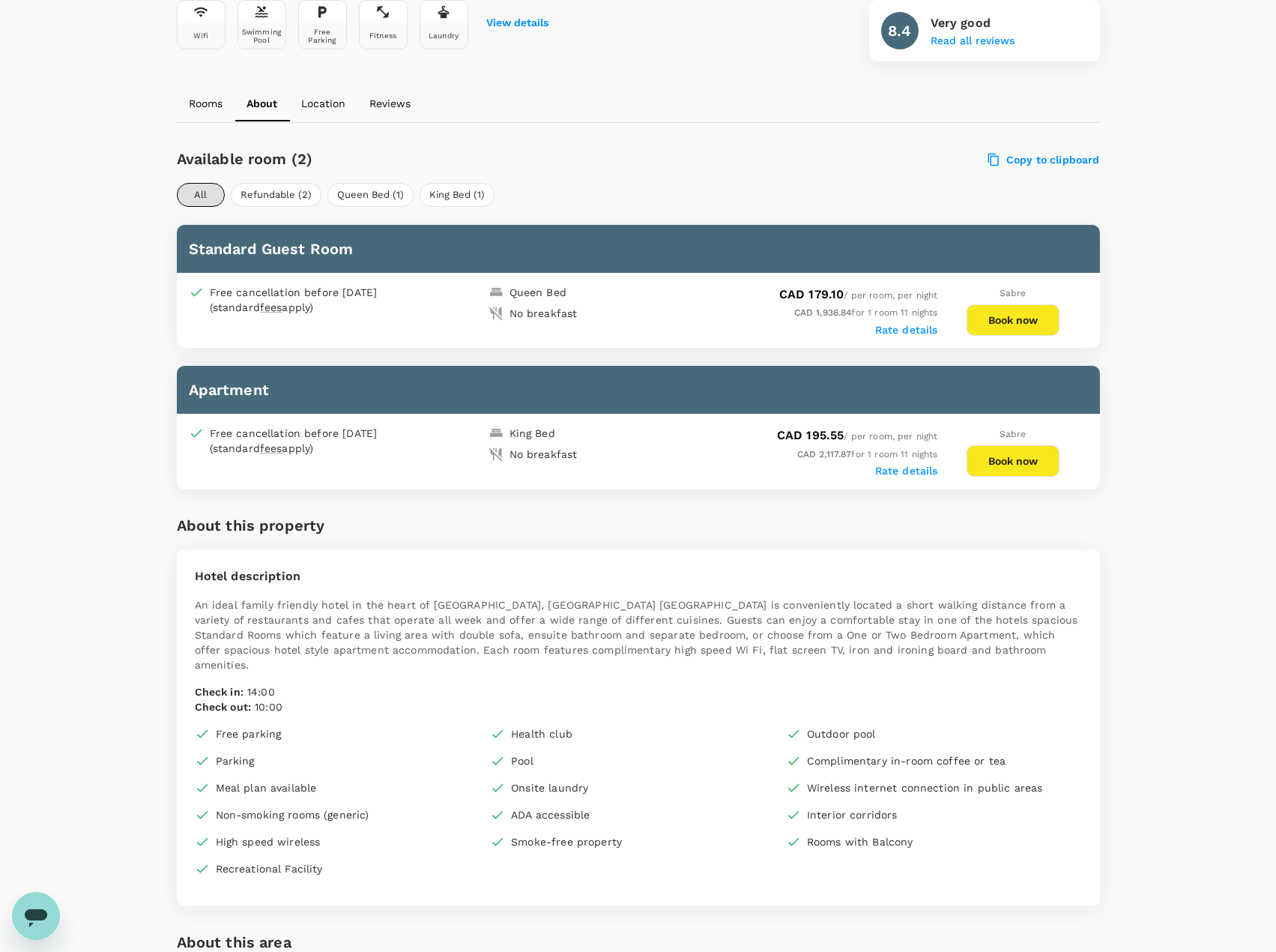
scroll to position [599, 0]
